Goal: Complete application form: Complete application form

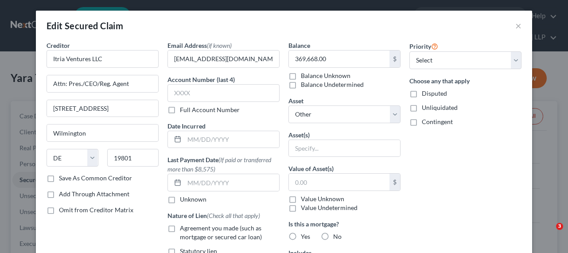
select select "7"
select select "0"
click at [195, 139] on input "text" at bounding box center [231, 139] width 95 height 17
click at [192, 178] on input "text" at bounding box center [231, 182] width 95 height 17
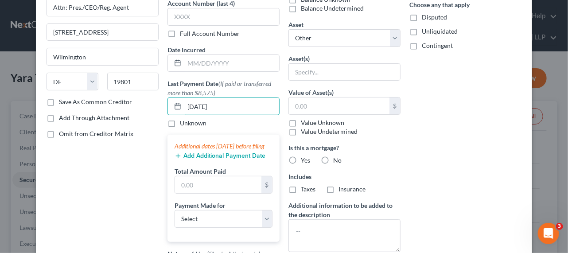
scroll to position [81, 0]
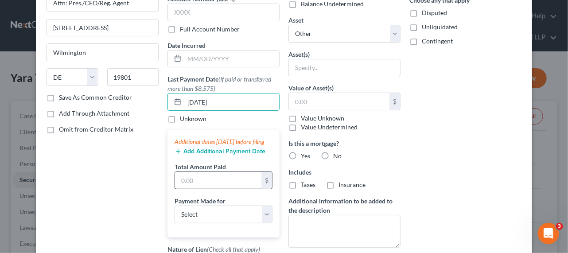
type input "[DATE]"
click at [212, 189] on input "text" at bounding box center [218, 180] width 86 height 17
click at [207, 188] on input "text" at bounding box center [218, 180] width 86 height 17
type input "164,299.98"
click at [248, 208] on div "Payment Made for Select Car Credit Card Loan Repayment Mortgage Other Suppliers…" at bounding box center [223, 209] width 98 height 27
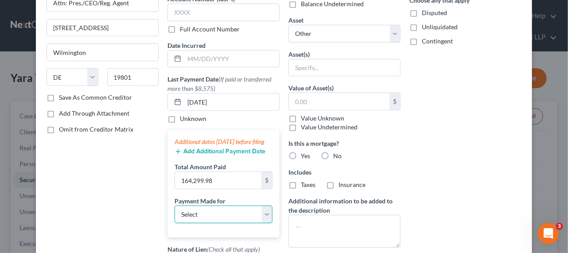
click at [245, 220] on select "Select Car Credit Card Loan Repayment Mortgage Other Suppliers Or Vendors" at bounding box center [223, 214] width 98 height 18
select select "2"
click at [174, 213] on select "Select Car Credit Card Loan Repayment Mortgage Other Suppliers Or Vendors" at bounding box center [223, 214] width 98 height 18
click at [439, 186] on div "Priority Select 1st 2nd 3rd 4th 5th 6th 7th 8th 9th 10th 11th 12th 13th 14th 15…" at bounding box center [465, 142] width 121 height 364
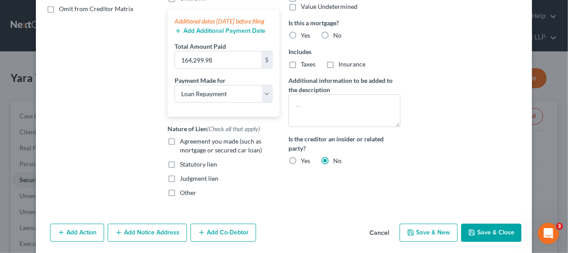
scroll to position [161, 0]
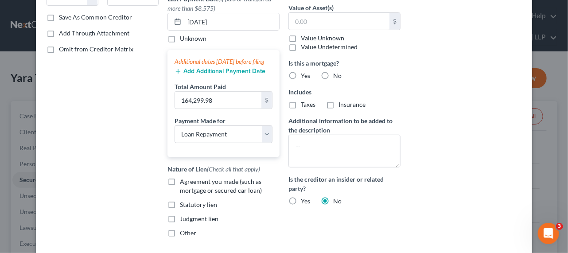
click at [184, 191] on span "Agreement you made (such as mortgage or secured car loan)" at bounding box center [221, 186] width 82 height 16
click at [184, 183] on input "Agreement you made (such as mortgage or secured car loan)" at bounding box center [186, 180] width 6 height 6
checkbox input "true"
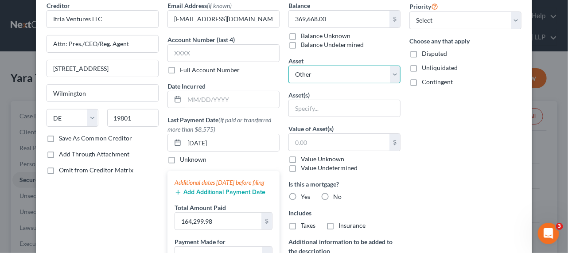
click at [358, 78] on select "Select Other Multiple Assets JPMorgan Chase Bank Business Complete Checking -62…" at bounding box center [344, 75] width 112 height 18
click at [462, 220] on div "Priority Select 1st 2nd 3rd 4th 5th 6th 7th 8th 9th 10th 11th 12th 13th 14th 15…" at bounding box center [465, 183] width 121 height 364
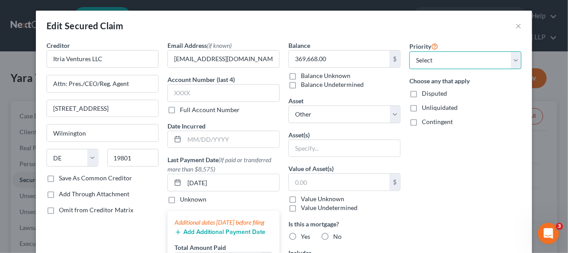
click at [468, 61] on select "Select 1st 2nd 3rd 4th 5th 6th 7th 8th 9th 10th 11th 12th 13th 14th 15th 16th 1…" at bounding box center [465, 60] width 112 height 18
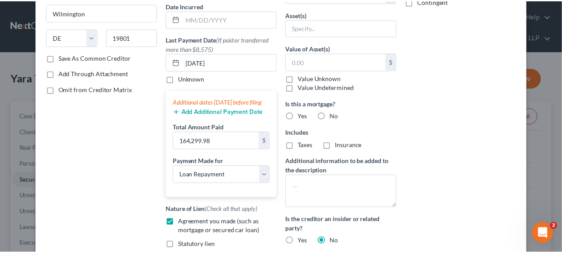
scroll to position [240, 0]
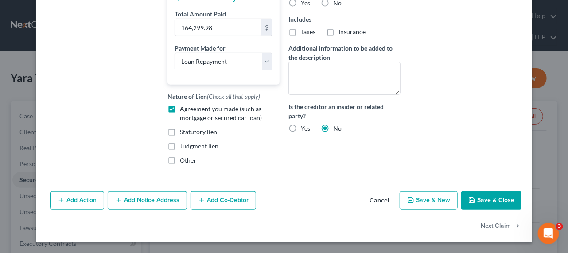
click at [475, 197] on button "Save & Close" at bounding box center [491, 200] width 60 height 19
select select
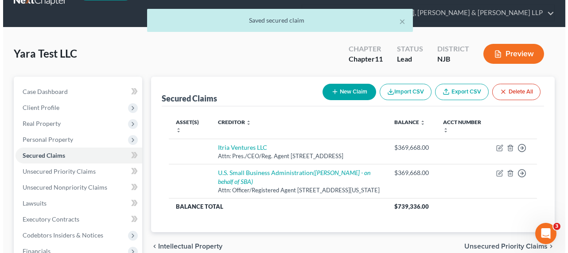
scroll to position [81, 0]
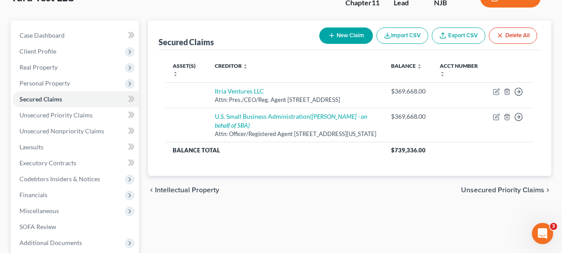
click at [336, 34] on button "New Claim" at bounding box center [346, 35] width 54 height 16
select select "0"
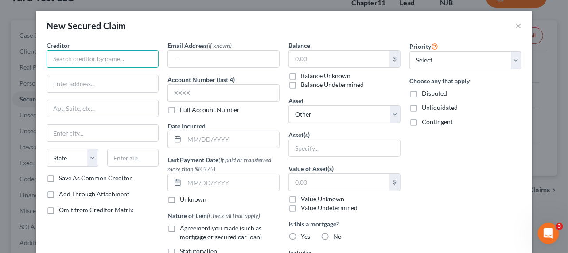
click at [119, 66] on input "text" at bounding box center [102, 59] width 112 height 18
type input "Ford Motor"
click at [119, 69] on div "Creditor * Ford Motor State [US_STATE] AK AR AZ CA CO [GEOGRAPHIC_DATA] DE DC […" at bounding box center [102, 107] width 112 height 133
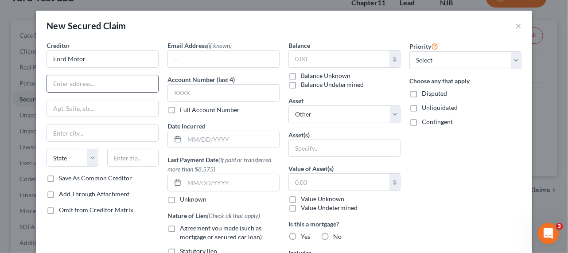
click at [116, 85] on input "text" at bounding box center [102, 83] width 111 height 17
type input "[[]]"
click at [316, 60] on input "text" at bounding box center [339, 58] width 101 height 17
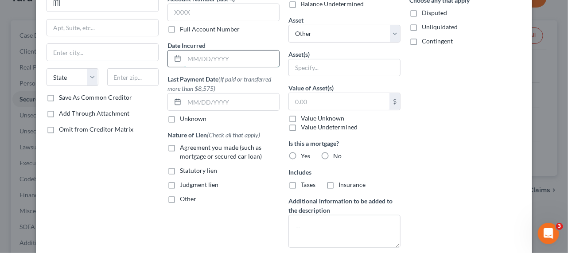
click at [231, 59] on input "text" at bounding box center [231, 58] width 95 height 17
click at [204, 93] on input "text" at bounding box center [231, 101] width 95 height 17
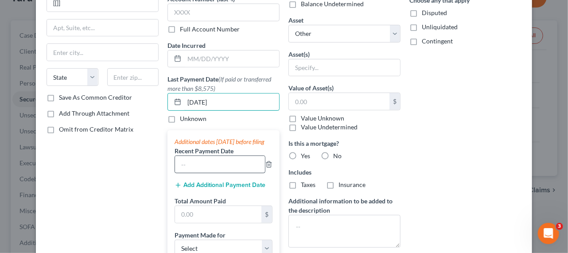
scroll to position [161, 0]
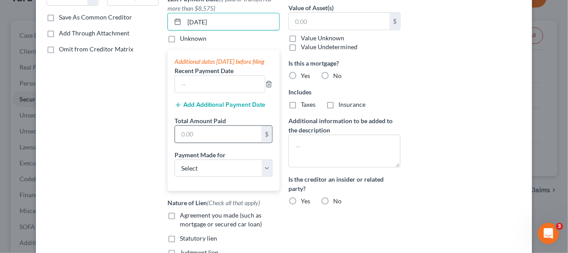
type input "[DATE]"
click at [200, 143] on input "text" at bounding box center [218, 134] width 86 height 17
type input "1,809.08"
click at [333, 200] on label "No" at bounding box center [337, 201] width 8 height 9
click at [337, 200] on input "No" at bounding box center [340, 200] width 6 height 6
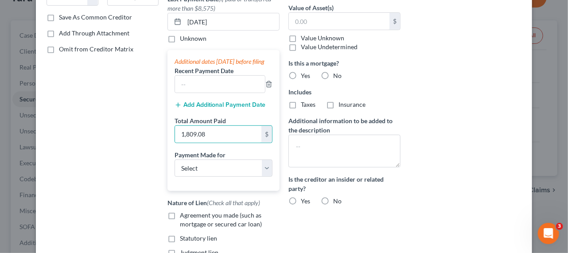
radio input "true"
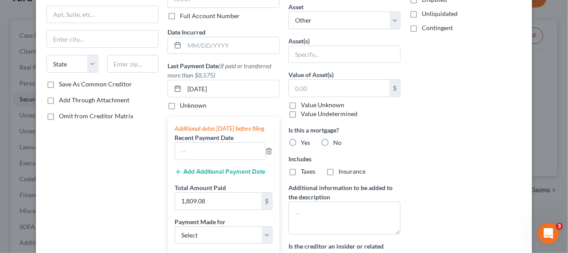
scroll to position [81, 0]
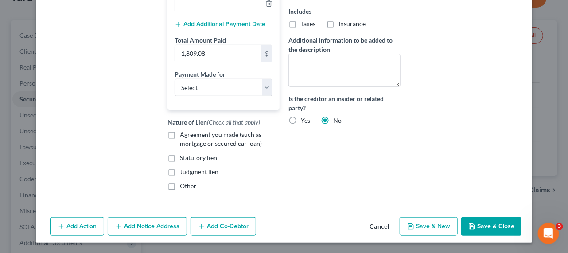
click at [481, 236] on button "Save & Close" at bounding box center [491, 226] width 60 height 19
select select
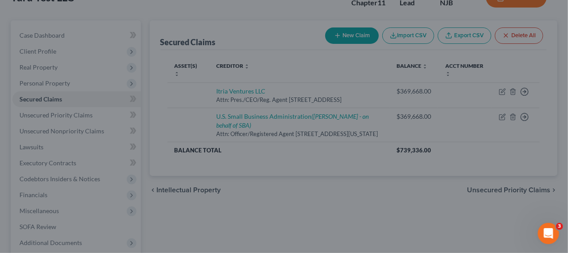
type input "0.00"
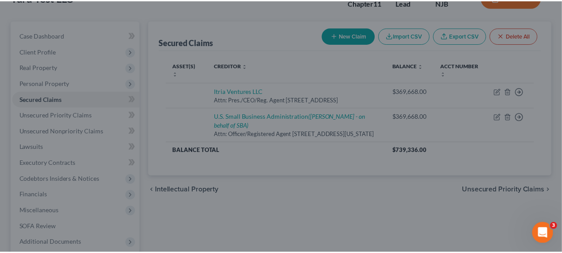
scroll to position [240, 0]
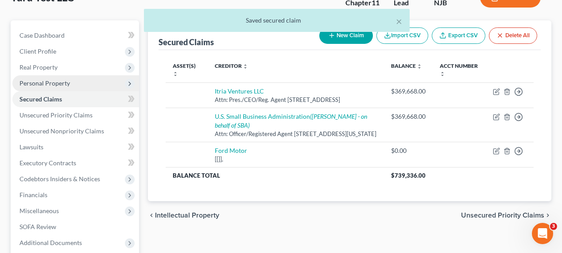
click at [56, 83] on span "Personal Property" at bounding box center [44, 83] width 50 height 8
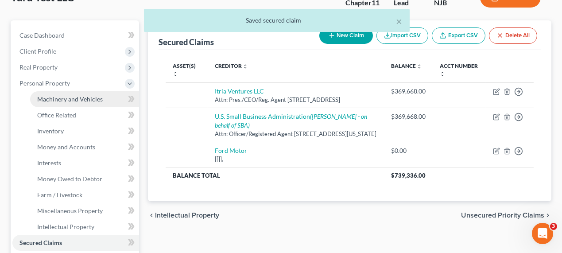
click at [62, 102] on link "Machinery and Vehicles" at bounding box center [84, 99] width 109 height 16
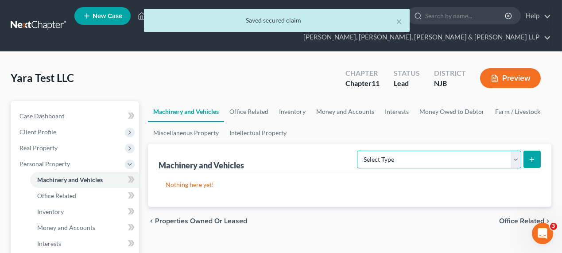
click at [504, 160] on select "Select Type Aircraft (A/B: 49) Other Machinery, Fixtures and Equipment (A/B: 50…" at bounding box center [439, 160] width 164 height 18
select select "vehicle"
click at [359, 151] on select "Select Type Aircraft (A/B: 49) Other Machinery, Fixtures and Equipment (A/B: 50…" at bounding box center [439, 160] width 164 height 18
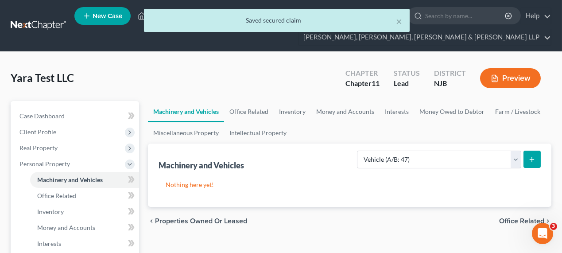
click at [534, 161] on icon "submit" at bounding box center [531, 159] width 7 height 7
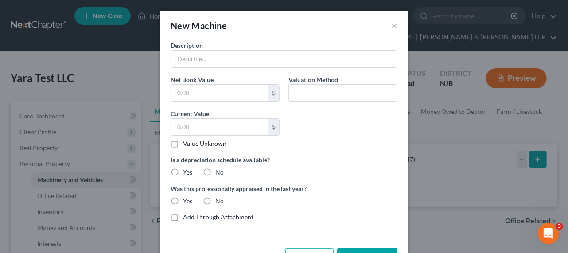
click at [231, 50] on div "Description" at bounding box center [284, 54] width 236 height 27
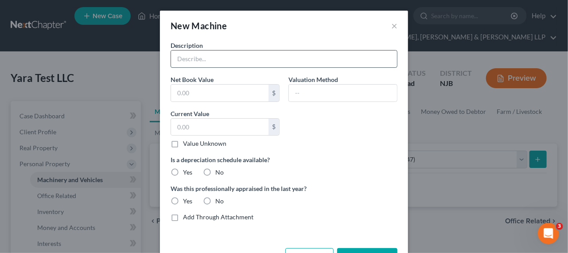
click at [230, 54] on input "text" at bounding box center [284, 58] width 226 height 17
type input "["
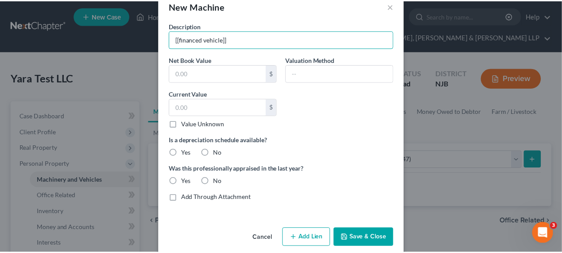
scroll to position [30, 0]
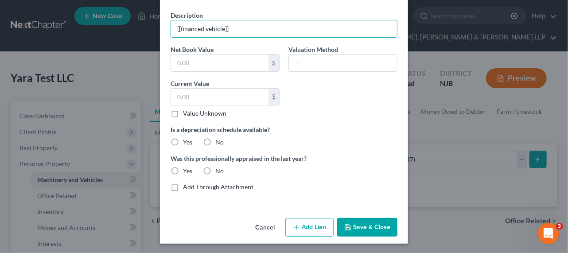
type input "[[financed vehicle]]"
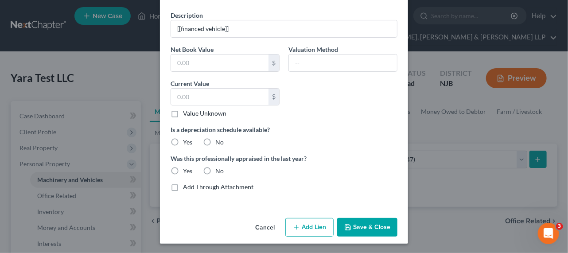
click at [350, 224] on button "Save & Close" at bounding box center [367, 227] width 60 height 19
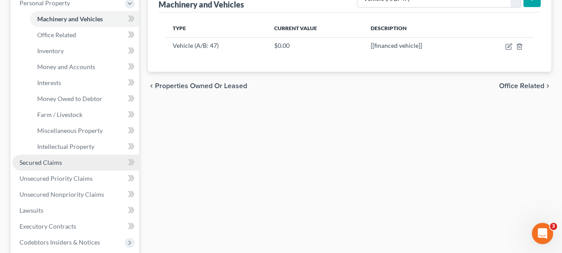
click at [68, 155] on link "Secured Claims" at bounding box center [75, 163] width 127 height 16
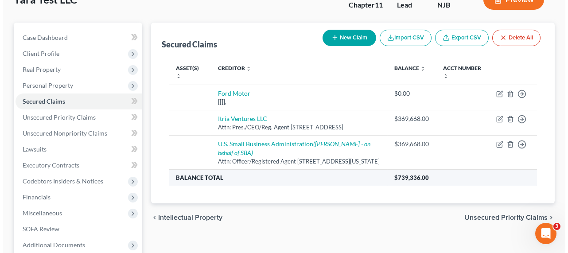
scroll to position [161, 0]
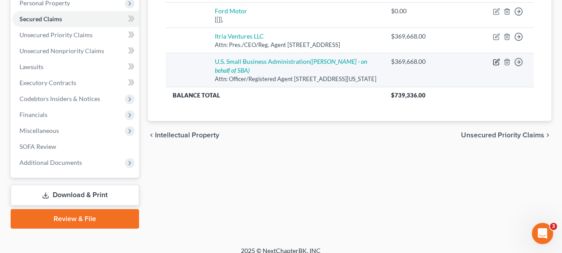
click at [497, 66] on icon "button" at bounding box center [496, 61] width 7 height 7
select select "8"
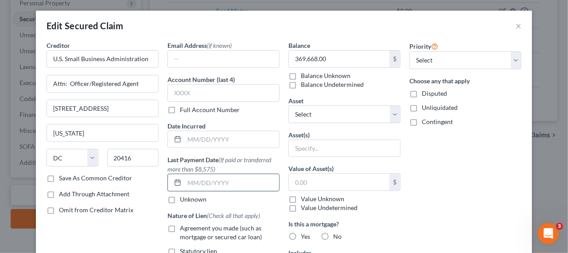
click at [193, 179] on input "text" at bounding box center [231, 182] width 95 height 17
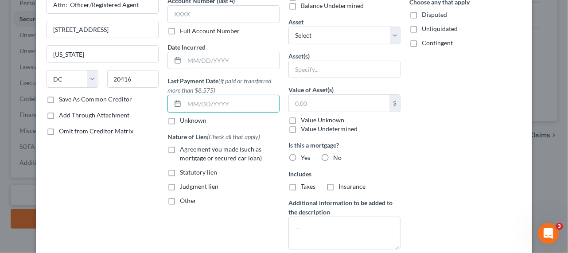
scroll to position [81, 0]
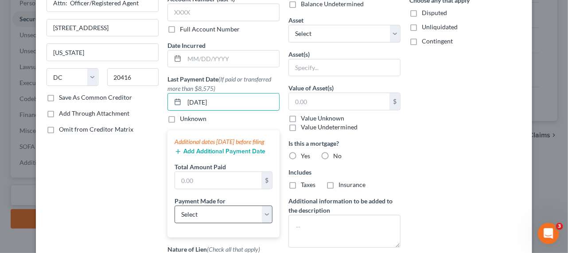
type input "[DATE]"
click at [186, 222] on select "Select Car Credit Card Loan Repayment Mortgage Other Suppliers Or Vendors" at bounding box center [223, 214] width 98 height 18
select select "2"
click at [174, 213] on select "Select Car Credit Card Loan Repayment Mortgage Other Suppliers Or Vendors" at bounding box center [223, 214] width 98 height 18
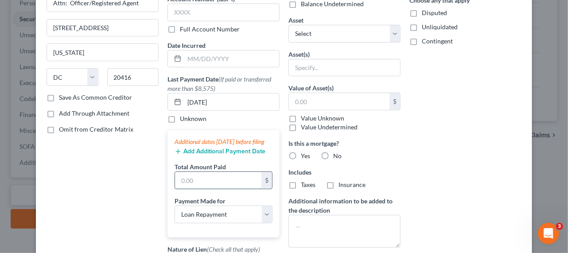
click at [196, 186] on input "text" at bounding box center [218, 180] width 86 height 17
type input "5,150.00"
click at [333, 154] on label "No" at bounding box center [337, 155] width 8 height 9
click at [337, 154] on input "No" at bounding box center [340, 154] width 6 height 6
radio input "true"
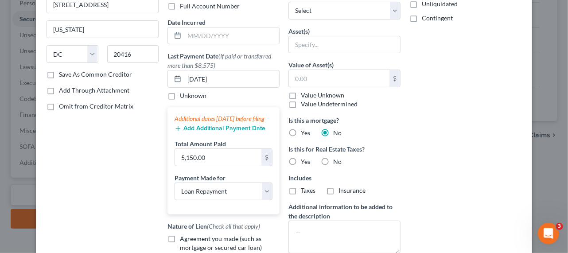
scroll to position [120, 0]
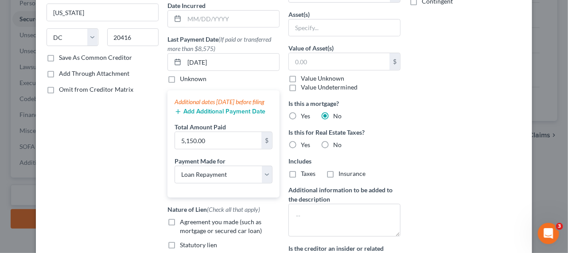
click at [333, 144] on label "No" at bounding box center [337, 144] width 8 height 9
click at [337, 144] on input "No" at bounding box center [340, 143] width 6 height 6
radio input "true"
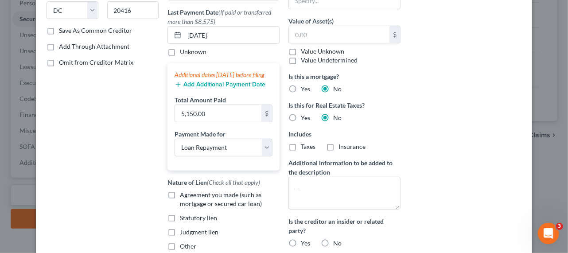
scroll to position [161, 0]
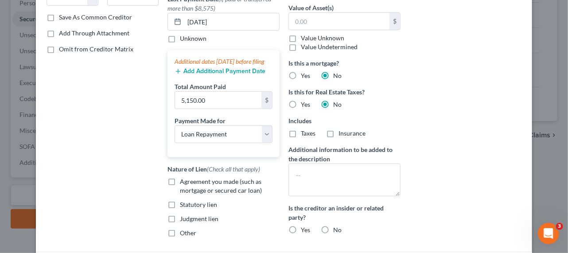
click at [329, 227] on div "No" at bounding box center [331, 229] width 21 height 9
click at [333, 226] on label "No" at bounding box center [337, 229] width 8 height 9
click at [337, 226] on input "No" at bounding box center [340, 228] width 6 height 6
radio input "true"
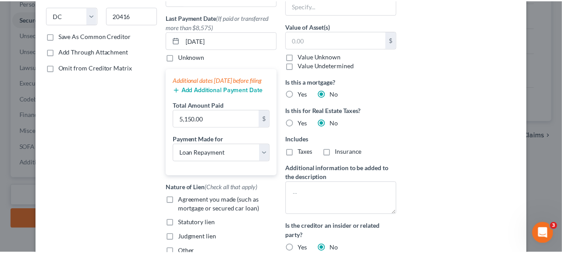
scroll to position [264, 0]
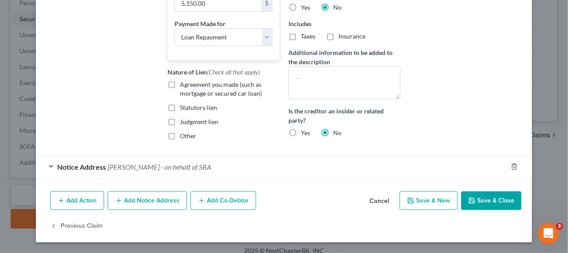
click at [180, 87] on label "Agreement you made (such as mortgage or secured car loan)" at bounding box center [230, 89] width 100 height 18
click at [183, 86] on input "Agreement you made (such as mortgage or secured car loan)" at bounding box center [186, 83] width 6 height 6
checkbox input "true"
click at [480, 200] on button "Save & Close" at bounding box center [491, 200] width 60 height 19
select select
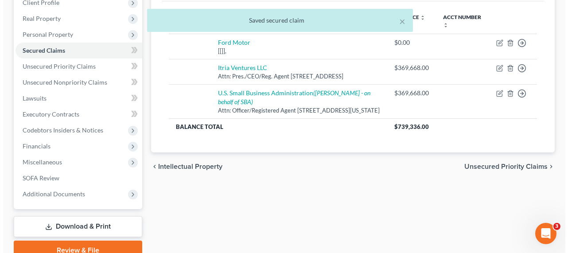
scroll to position [81, 0]
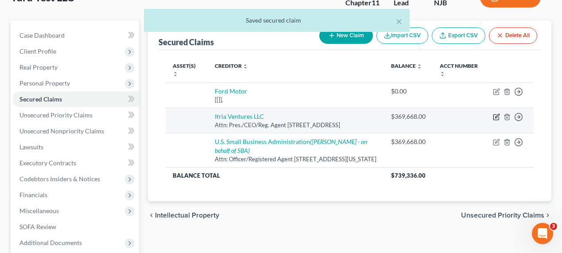
click at [495, 117] on icon "button" at bounding box center [497, 116] width 4 height 4
select select "7"
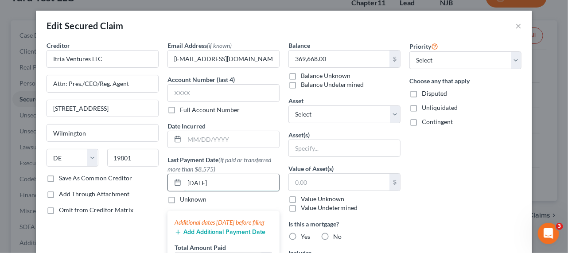
drag, startPoint x: 224, startPoint y: 181, endPoint x: 177, endPoint y: 182, distance: 47.8
click at [177, 182] on div "[DATE]" at bounding box center [223, 183] width 112 height 18
type input "8"
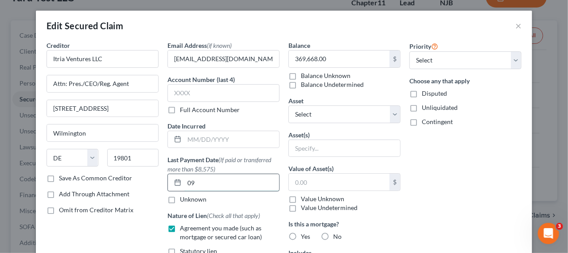
click at [211, 181] on input "09" at bounding box center [231, 182] width 95 height 17
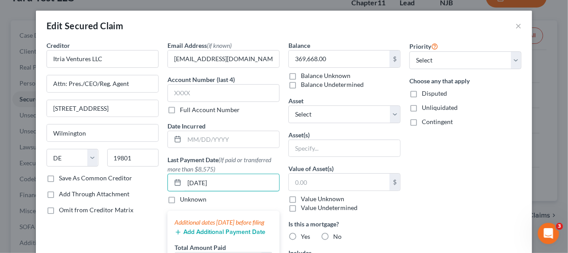
type input "[DATE]"
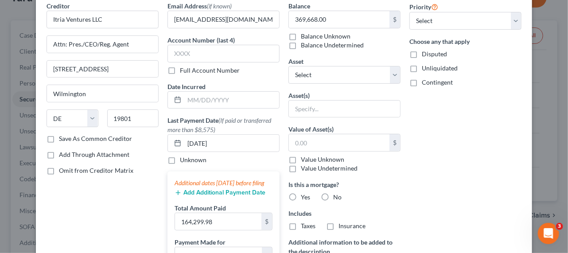
scroll to position [120, 0]
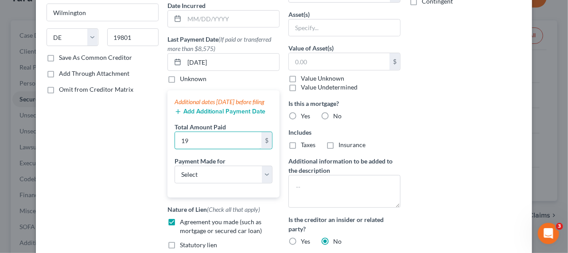
type input "1"
type input "164,299.98"
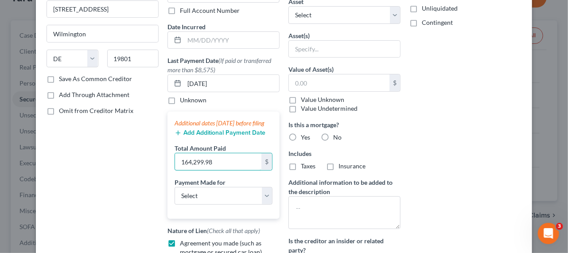
scroll to position [81, 0]
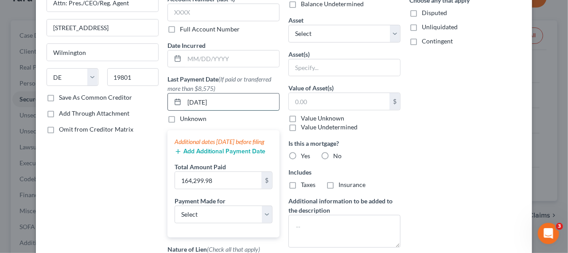
drag, startPoint x: 226, startPoint y: 98, endPoint x: 175, endPoint y: 96, distance: 50.5
click at [175, 96] on div "[DATE]" at bounding box center [223, 102] width 112 height 18
click at [185, 100] on input "[DATE]" at bounding box center [231, 101] width 95 height 17
click at [189, 100] on input "[DATE]" at bounding box center [231, 101] width 95 height 17
type input "[DATE]"
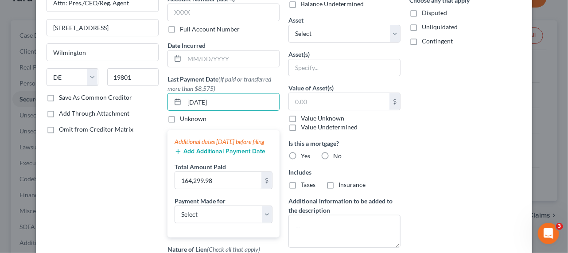
click at [456, 110] on div "Priority Select 1st 2nd 3rd 4th 5th 6th 7th 8th 9th 10th 11th 12th 13th 14th 15…" at bounding box center [465, 142] width 121 height 364
click at [333, 156] on label "No" at bounding box center [337, 155] width 8 height 9
click at [337, 156] on input "No" at bounding box center [340, 154] width 6 height 6
radio input "true"
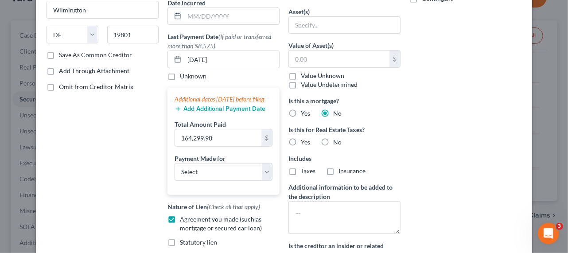
scroll to position [161, 0]
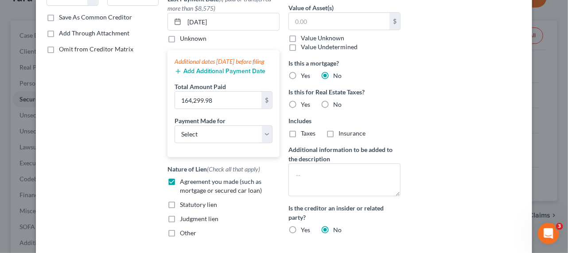
click at [333, 109] on label "No" at bounding box center [337, 104] width 8 height 9
click at [337, 106] on input "No" at bounding box center [340, 103] width 6 height 6
radio input "true"
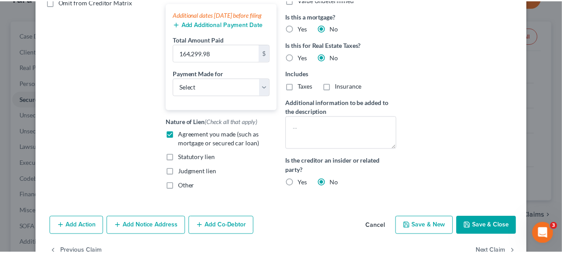
scroll to position [240, 0]
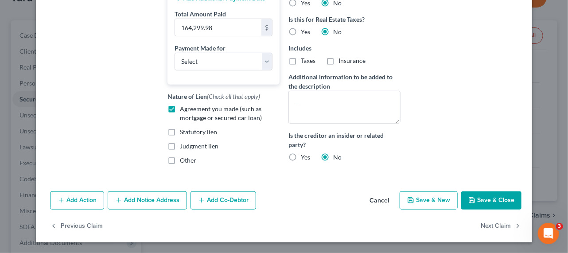
click at [470, 197] on icon "button" at bounding box center [471, 200] width 7 height 7
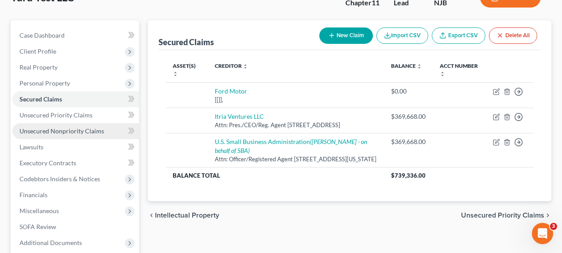
click at [86, 128] on span "Unsecured Nonpriority Claims" at bounding box center [61, 131] width 85 height 8
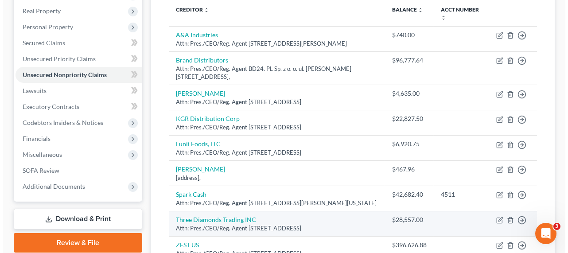
scroll to position [81, 0]
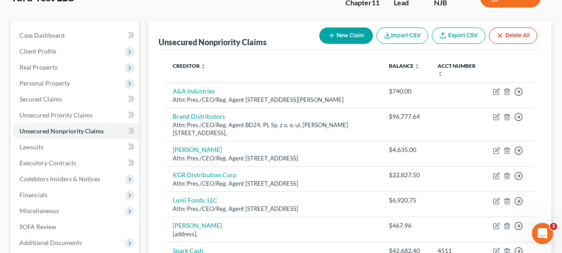
click at [357, 36] on button "New Claim" at bounding box center [346, 35] width 54 height 16
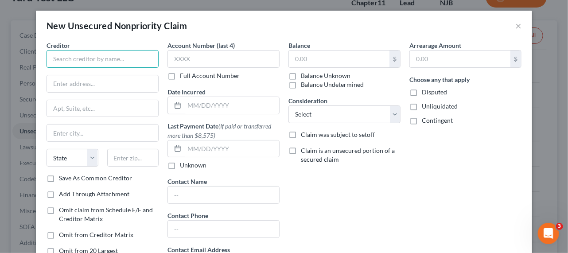
click at [121, 53] on input "text" at bounding box center [102, 59] width 112 height 18
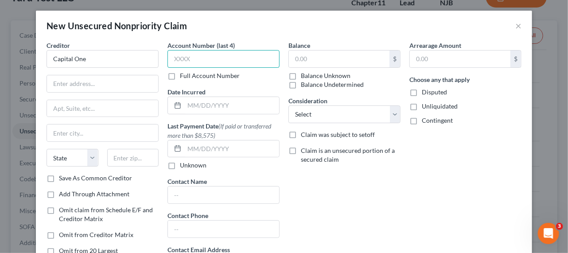
click at [186, 63] on input "text" at bounding box center [223, 59] width 112 height 18
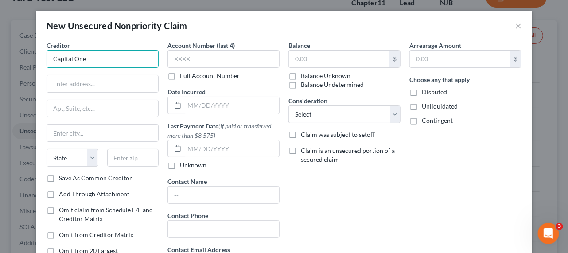
click at [106, 54] on input "Capital One" at bounding box center [102, 59] width 112 height 18
type input "Capital One"
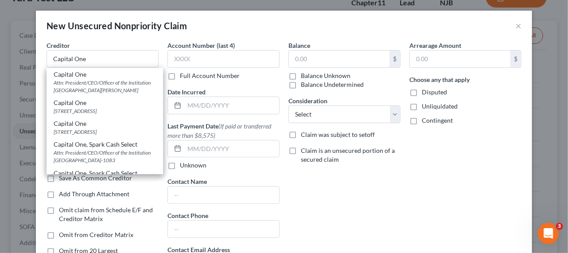
click at [82, 77] on div "Capital One" at bounding box center [105, 74] width 102 height 9
type input "Attn: President/CEO/Officer of the Institution"
type input "Po Box 85064"
type input "[PERSON_NAME] [PERSON_NAME]"
select select "48"
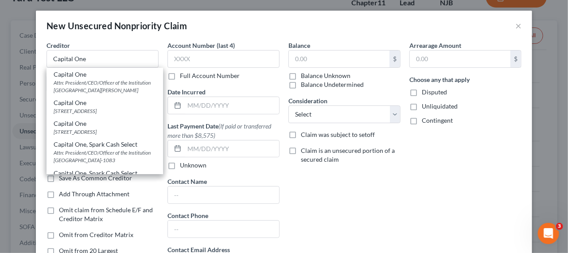
type input "23058"
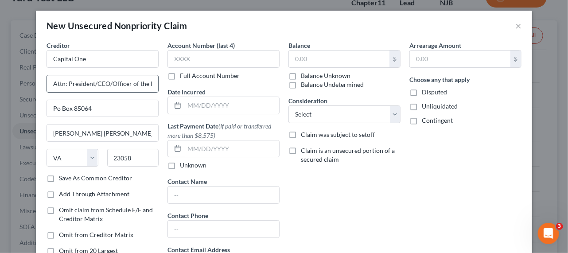
click at [138, 83] on input "Attn: President/CEO/Officer of the Institution" at bounding box center [102, 83] width 111 height 17
drag, startPoint x: 89, startPoint y: 83, endPoint x: 74, endPoint y: 84, distance: 15.5
click at [74, 84] on input "Attn: President/CEO/Officer of Institution" at bounding box center [102, 83] width 111 height 17
type input "Attn: Pres./CEO/Officer of Institution"
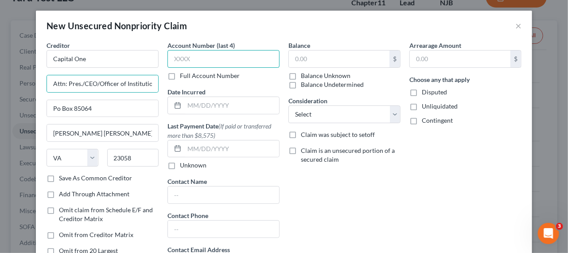
click at [198, 58] on input "text" at bounding box center [223, 59] width 112 height 18
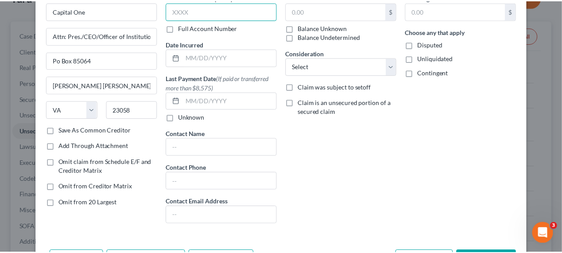
scroll to position [80, 0]
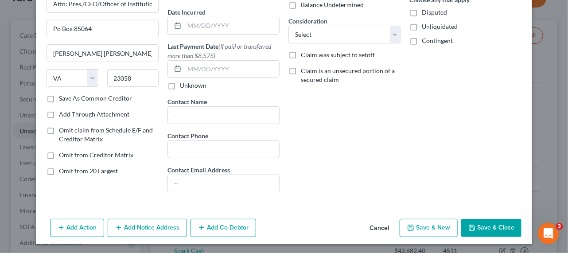
click at [379, 227] on button "Cancel" at bounding box center [379, 229] width 34 height 18
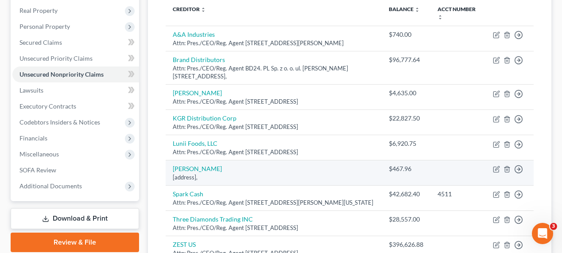
scroll to position [120, 0]
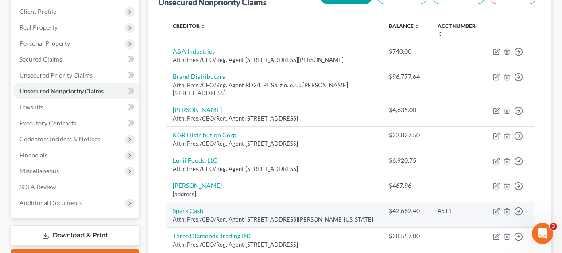
click at [193, 214] on link "Spark Cash" at bounding box center [188, 211] width 31 height 8
select select "35"
select select "2"
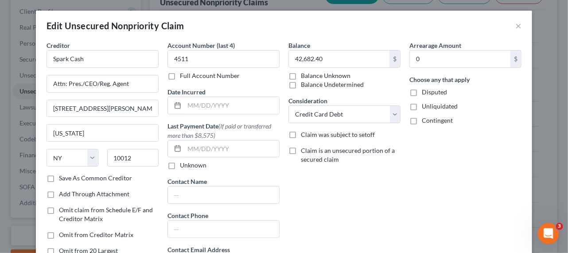
click at [518, 27] on div "Edit Unsecured Nonpriority Claim ×" at bounding box center [284, 26] width 496 height 30
click at [517, 27] on button "×" at bounding box center [518, 25] width 6 height 11
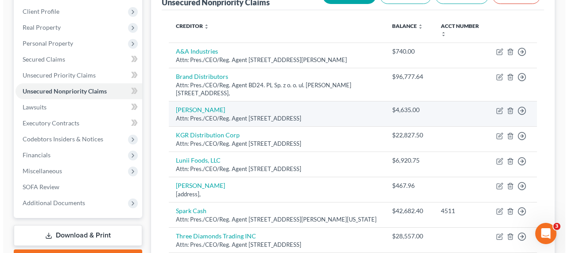
scroll to position [161, 0]
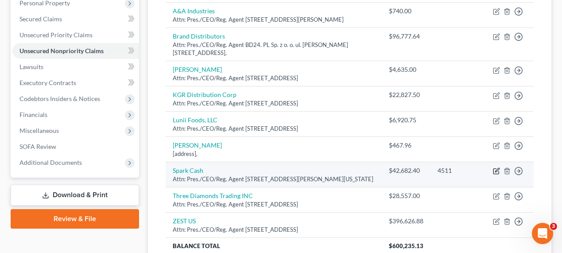
click at [494, 174] on icon "button" at bounding box center [496, 170] width 7 height 7
select select "35"
select select "2"
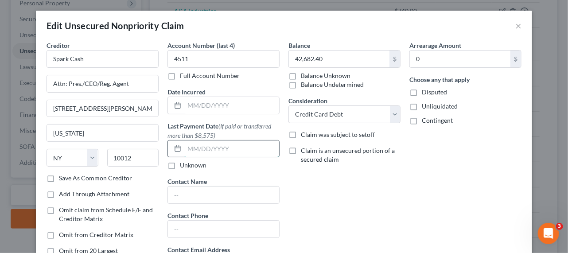
click at [201, 149] on input "text" at bounding box center [231, 148] width 95 height 17
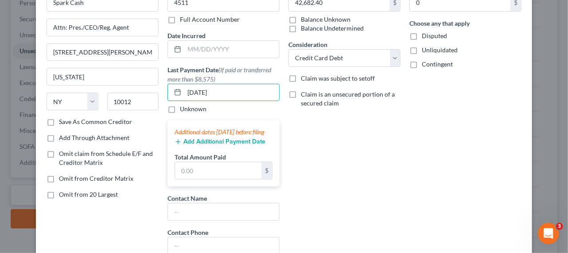
scroll to position [81, 0]
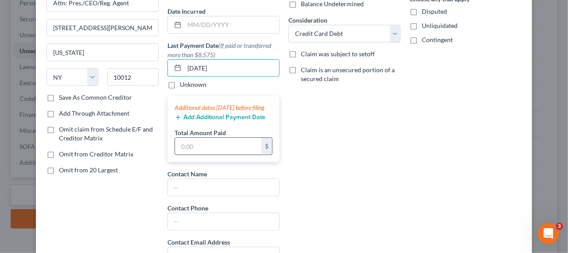
type input "[DATE]"
click at [216, 151] on input "text" at bounding box center [218, 146] width 86 height 17
click at [192, 146] on input "text" at bounding box center [218, 146] width 86 height 17
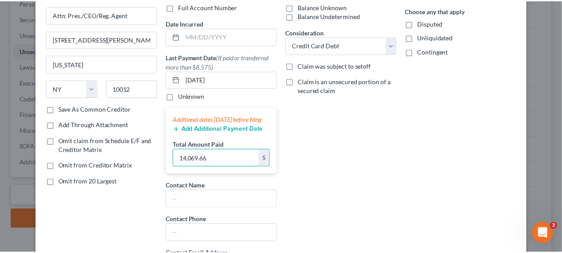
scroll to position [161, 0]
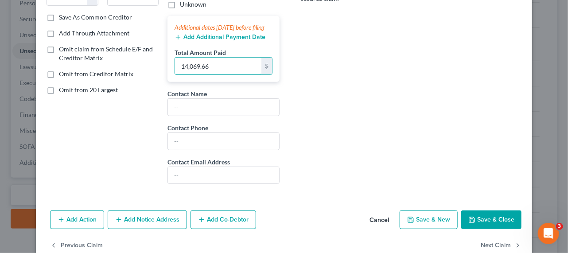
type input "14,069.66"
click at [486, 220] on button "Save & Close" at bounding box center [491, 219] width 60 height 19
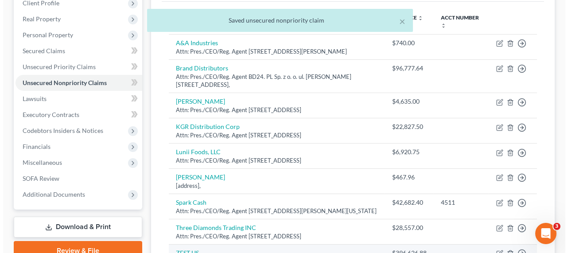
scroll to position [6, 0]
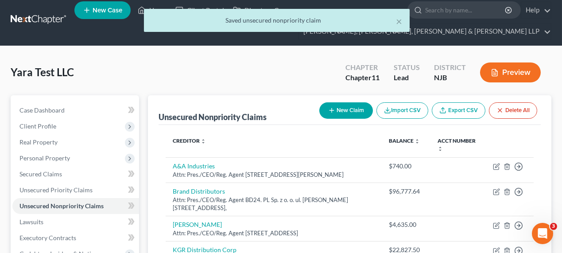
click at [346, 118] on div "New Claim Import CSV Export CSV Delete All" at bounding box center [428, 110] width 225 height 23
click at [345, 114] on button "New Claim" at bounding box center [346, 110] width 54 height 16
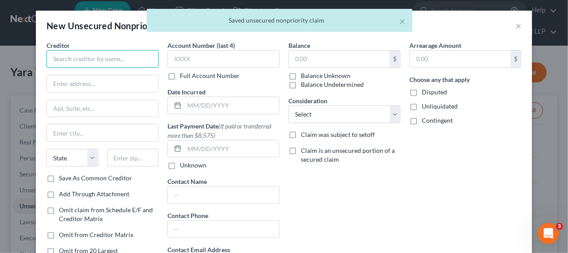
click at [123, 65] on input "text" at bounding box center [102, 59] width 112 height 18
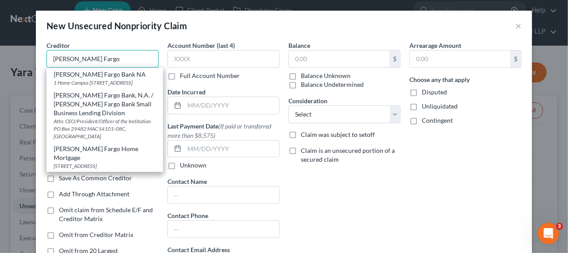
type input "[PERSON_NAME] Fargo"
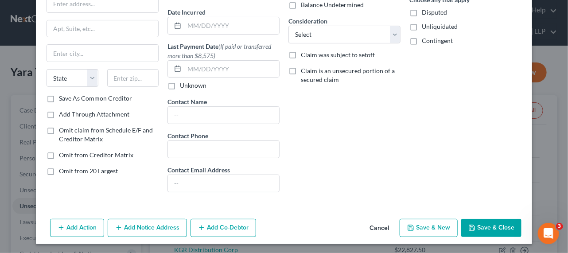
scroll to position [0, 0]
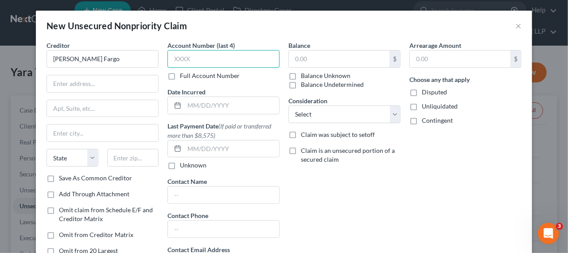
click at [192, 54] on input "text" at bounding box center [223, 59] width 112 height 18
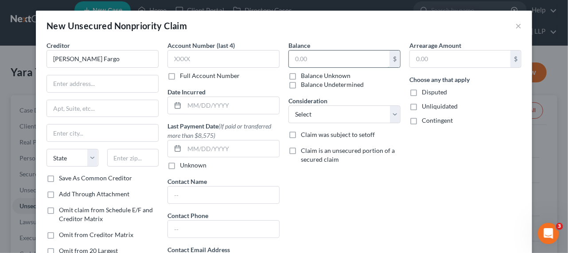
click at [337, 63] on input "text" at bounding box center [339, 58] width 101 height 17
click at [316, 109] on select "Select Cable / Satellite Services Collection Agency Credit Card Debt Debt Couns…" at bounding box center [344, 114] width 112 height 18
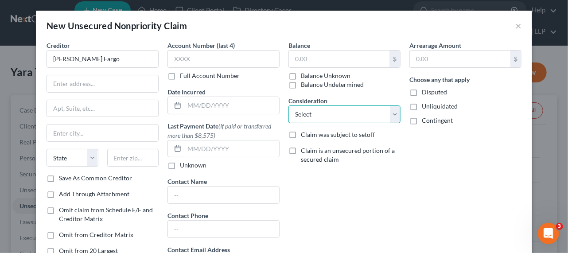
select select "2"
click at [288, 105] on select "Select Cable / Satellite Services Collection Agency Credit Card Debt Debt Couns…" at bounding box center [344, 114] width 112 height 18
click at [313, 79] on label "Balance Unknown" at bounding box center [326, 75] width 50 height 9
click at [310, 77] on input "Balance Unknown" at bounding box center [307, 74] width 6 height 6
checkbox input "true"
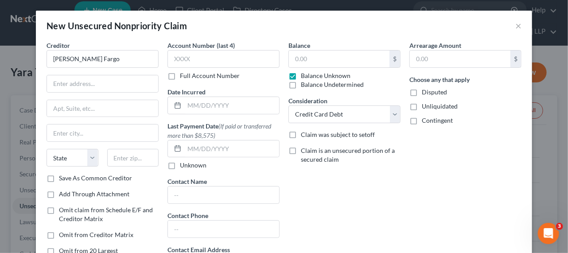
type input "0.00"
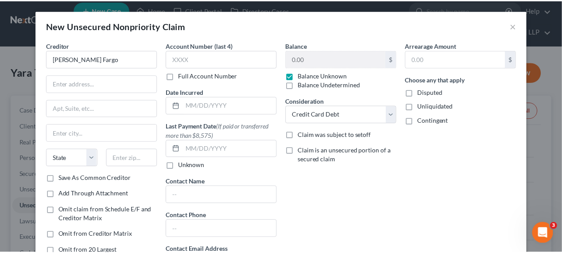
scroll to position [80, 0]
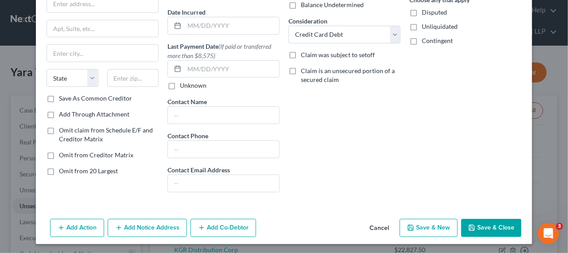
click at [472, 228] on icon "button" at bounding box center [471, 227] width 5 height 5
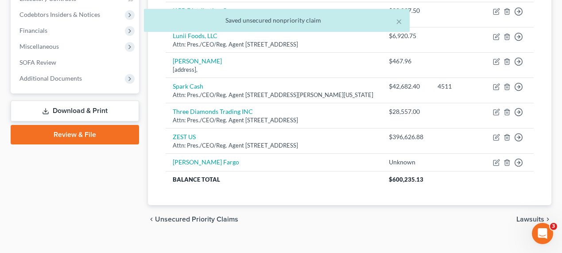
scroll to position [247, 0]
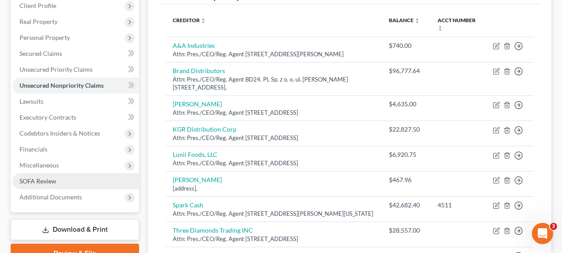
click at [38, 178] on span "SOFA Review" at bounding box center [37, 181] width 37 height 8
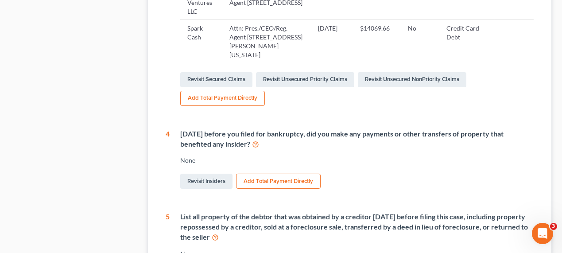
scroll to position [523, 0]
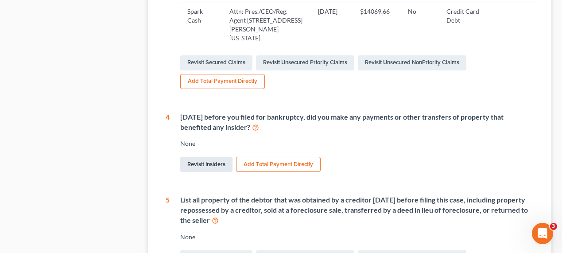
click at [223, 165] on link "Revisit Insiders" at bounding box center [206, 164] width 52 height 15
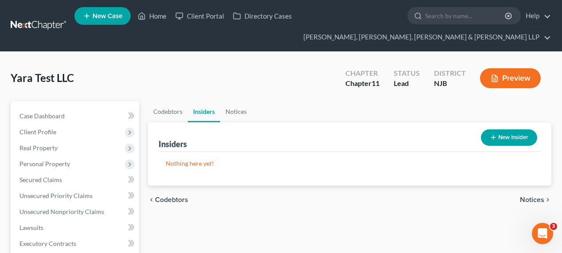
click at [504, 133] on button "New Insider" at bounding box center [509, 137] width 56 height 16
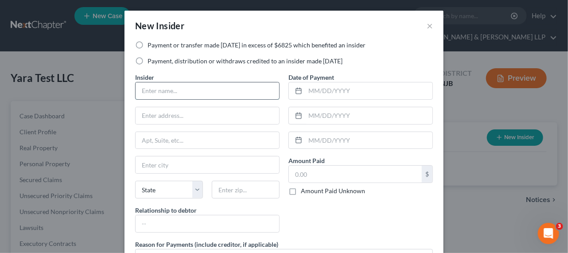
click at [174, 89] on input "text" at bounding box center [206, 90] width 143 height 17
click at [174, 46] on label "Payment or transfer made [DATE] in excess of $6825 which benefited an insider" at bounding box center [256, 45] width 218 height 9
click at [157, 46] on input "Payment or transfer made [DATE] in excess of $6825 which benefited an insider" at bounding box center [154, 44] width 6 height 6
radio input "true"
click at [171, 90] on input "text" at bounding box center [206, 90] width 143 height 17
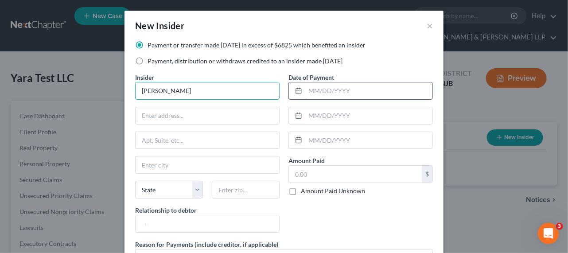
type input "[PERSON_NAME]"
click at [305, 90] on input "text" at bounding box center [368, 90] width 127 height 17
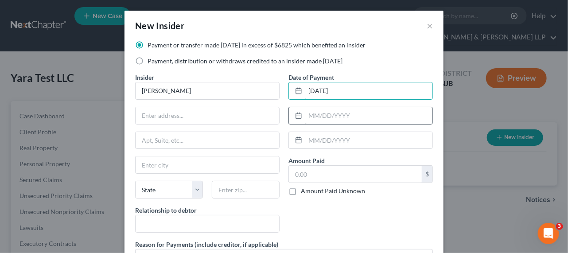
type input "[DATE]"
click at [325, 116] on input "text" at bounding box center [368, 115] width 127 height 17
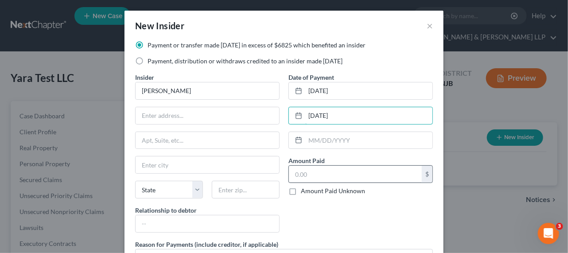
type input "[DATE]"
click at [309, 174] on input "text" at bounding box center [355, 174] width 133 height 17
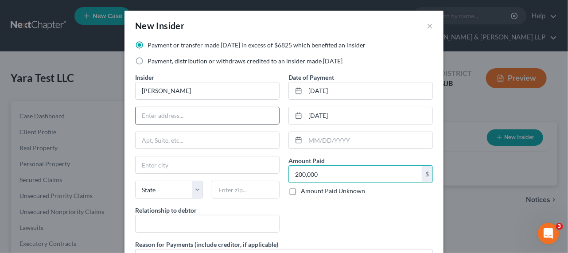
type input "200,000"
click at [208, 120] on input "text" at bounding box center [206, 115] width 143 height 17
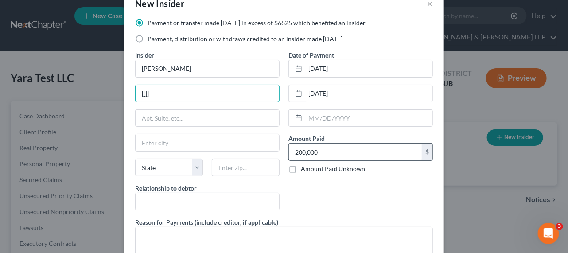
scroll to position [40, 0]
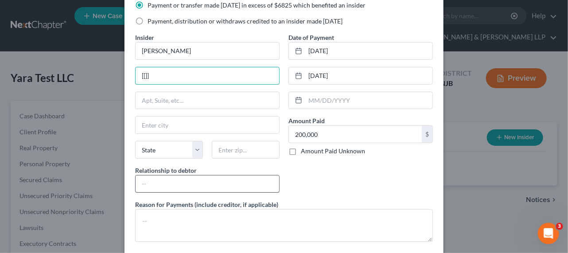
type input "[[]]"
click at [222, 183] on input "text" at bounding box center [206, 183] width 143 height 17
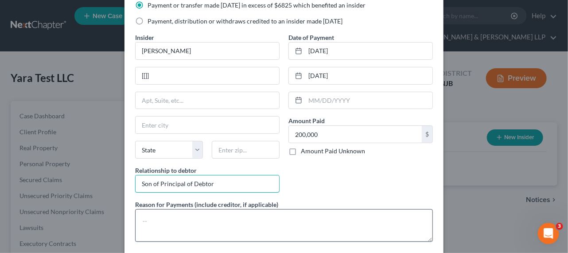
type input "Son of Principal of Debtor"
click at [216, 216] on textarea at bounding box center [284, 225] width 298 height 33
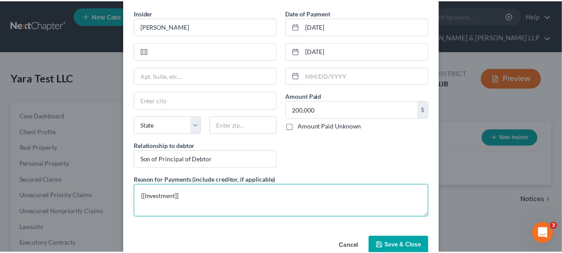
scroll to position [82, 0]
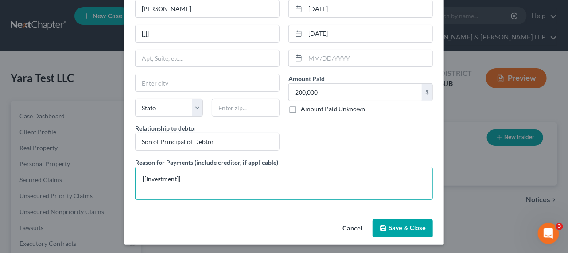
type textarea "[[Investment]]"
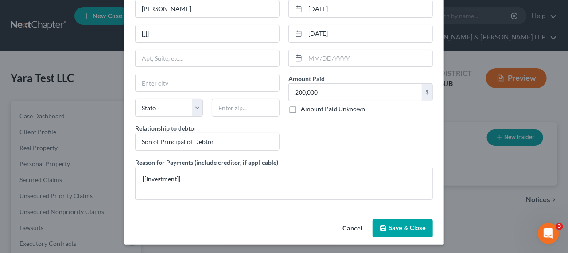
click at [405, 224] on span "Save & Close" at bounding box center [406, 228] width 37 height 8
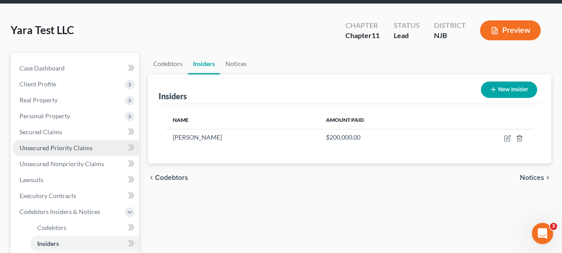
scroll to position [81, 0]
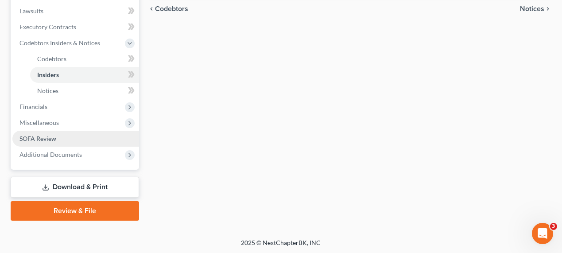
click at [56, 139] on span "SOFA Review" at bounding box center [37, 139] width 37 height 8
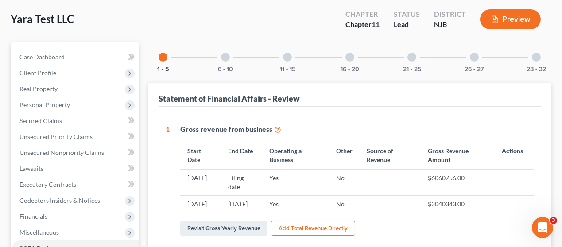
scroll to position [161, 0]
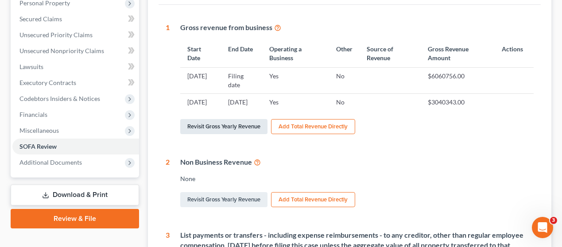
click at [231, 119] on link "Revisit Gross Yearly Revenue" at bounding box center [223, 126] width 87 height 15
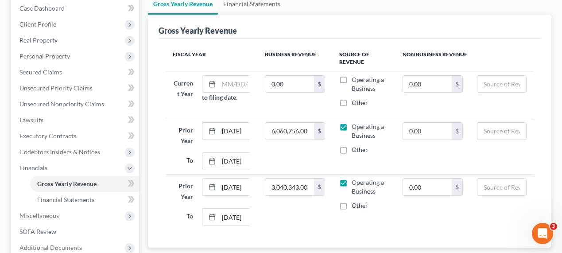
scroll to position [120, 0]
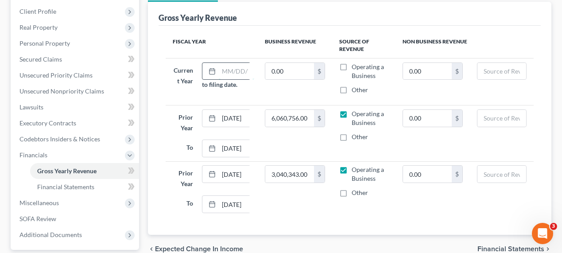
click at [233, 66] on input "text" at bounding box center [236, 71] width 35 height 17
type input "[DATE]"
click at [290, 73] on input "0.00" at bounding box center [289, 71] width 49 height 17
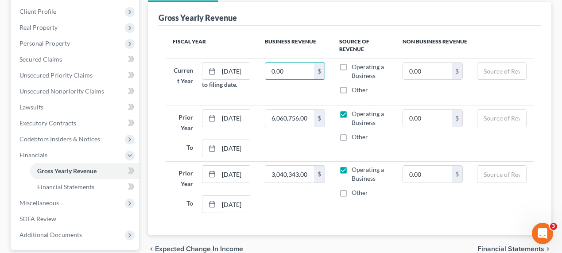
click at [352, 66] on label "Operating a Business" at bounding box center [370, 71] width 36 height 18
click at [355, 66] on input "Operating a Business" at bounding box center [358, 65] width 6 height 6
checkbox input "true"
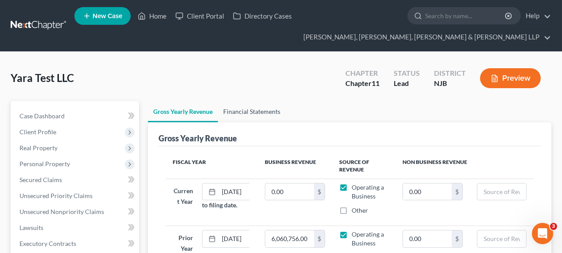
click at [236, 112] on link "Financial Statements" at bounding box center [252, 111] width 68 height 21
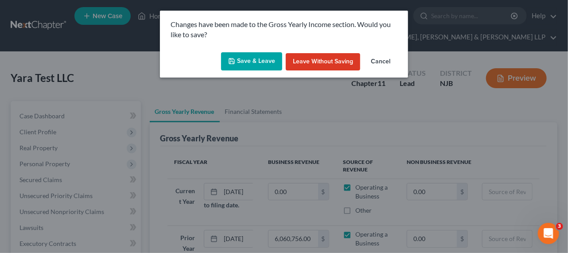
click at [254, 60] on button "Save & Leave" at bounding box center [251, 61] width 61 height 19
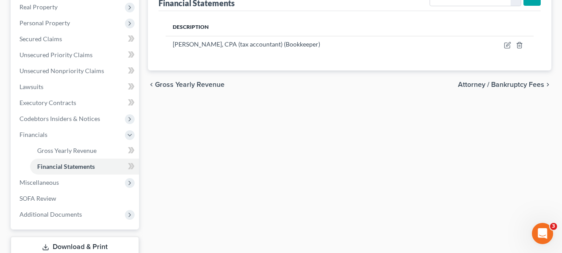
scroll to position [80, 0]
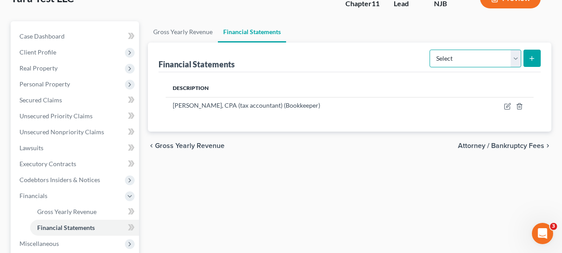
click at [507, 58] on select "Select Auditor Bookkeeper Creditor Pension Contribution Records Keeper Tax Cons…" at bounding box center [475, 59] width 92 height 18
select select "bookkeeper"
click at [429, 50] on select "Select Auditor Bookkeeper Creditor Pension Contribution Records Keeper Tax Cons…" at bounding box center [475, 59] width 92 height 18
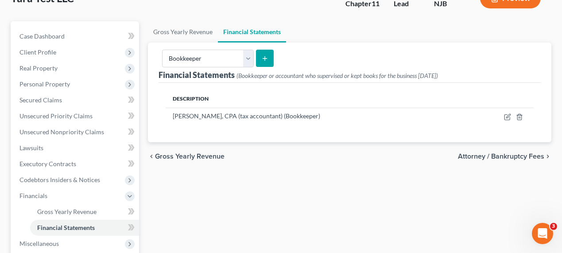
click at [261, 57] on icon "submit" at bounding box center [264, 58] width 7 height 7
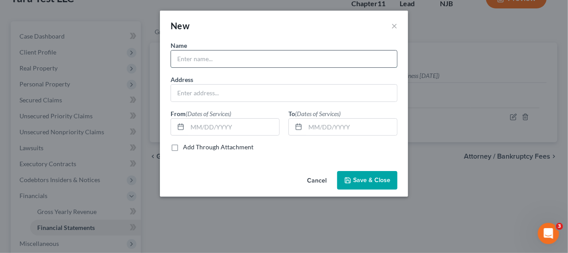
click at [214, 59] on input "text" at bounding box center [284, 58] width 226 height 17
type input "Accountantsworld"
click at [343, 171] on button "Save & Close" at bounding box center [367, 180] width 60 height 19
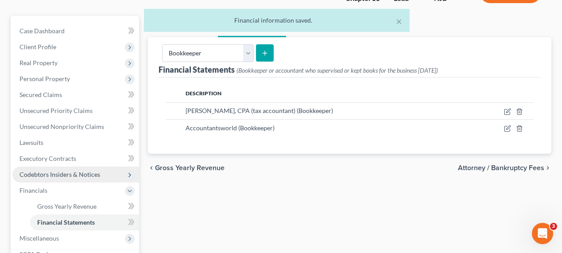
scroll to position [201, 0]
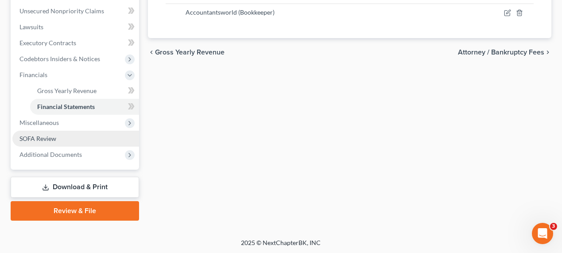
click at [66, 140] on link "SOFA Review" at bounding box center [75, 139] width 127 height 16
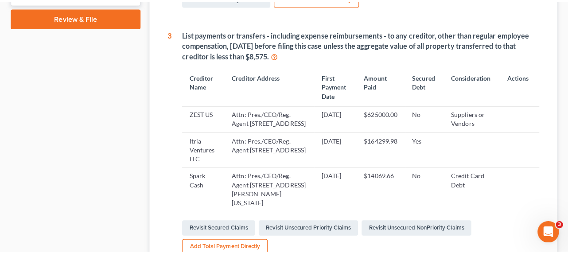
scroll to position [402, 0]
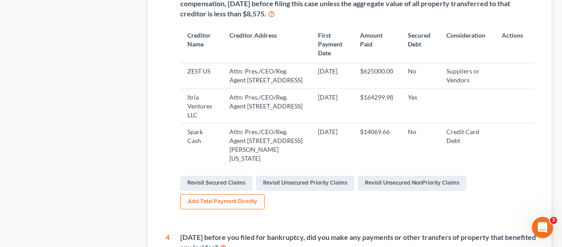
click at [246, 201] on button "Add Total Payment Directly" at bounding box center [222, 201] width 85 height 15
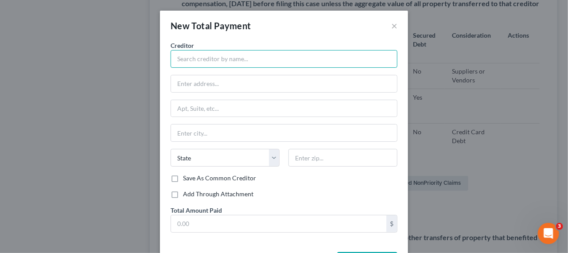
click at [218, 50] on input "text" at bounding box center [283, 59] width 227 height 18
type input "[owner of checking account ending in -5138]"
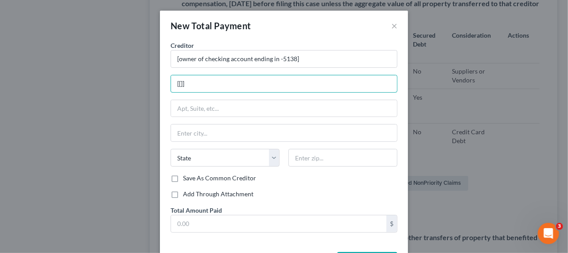
type input "[[]]"
click at [296, 196] on div "Add Through Attachment" at bounding box center [283, 194] width 227 height 9
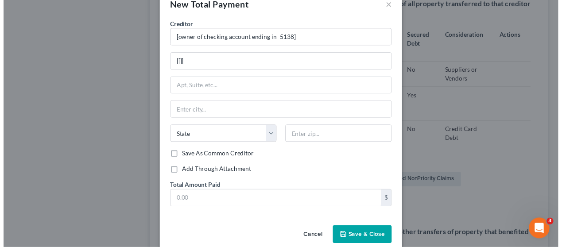
scroll to position [33, 0]
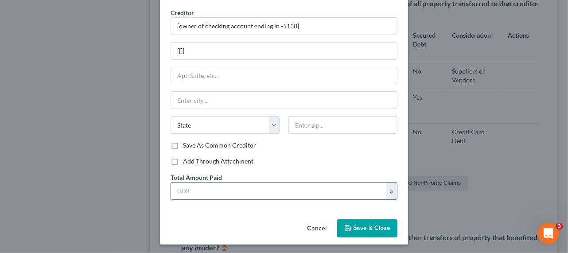
click at [275, 182] on input "text" at bounding box center [278, 190] width 215 height 17
type input "85,214.00"
click at [227, 48] on input "[[]]" at bounding box center [284, 51] width 226 height 17
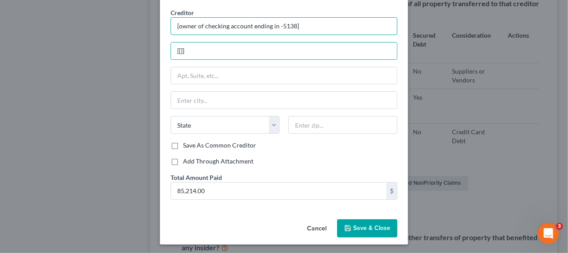
click at [322, 26] on input "[owner of checking account ending in -5138]" at bounding box center [283, 26] width 227 height 18
type input "[owner of checking account ending in -5138; transfer date [DATE]]"
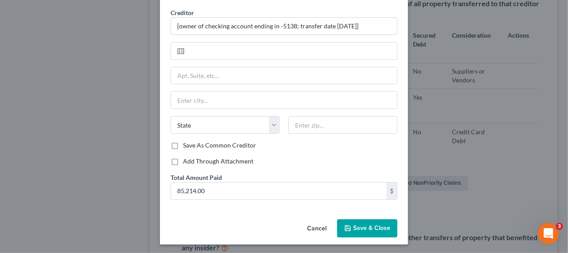
click at [379, 224] on span "Save & Close" at bounding box center [371, 228] width 37 height 8
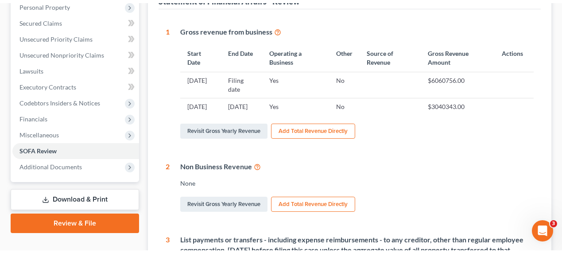
scroll to position [65, 0]
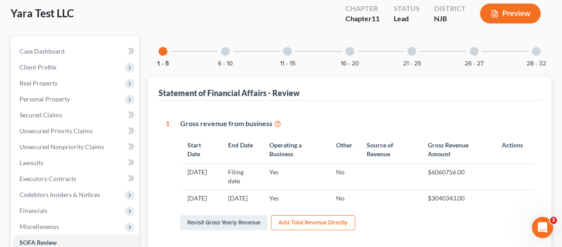
click at [233, 48] on div "6 - 10" at bounding box center [225, 51] width 30 height 30
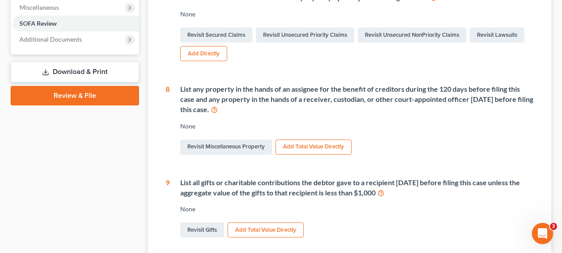
scroll to position [105, 0]
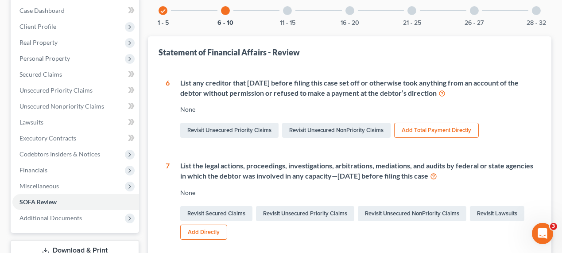
click at [288, 12] on div at bounding box center [287, 10] width 9 height 9
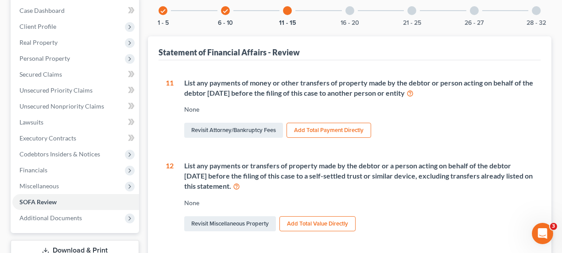
click at [224, 10] on icon "check" at bounding box center [225, 11] width 6 height 6
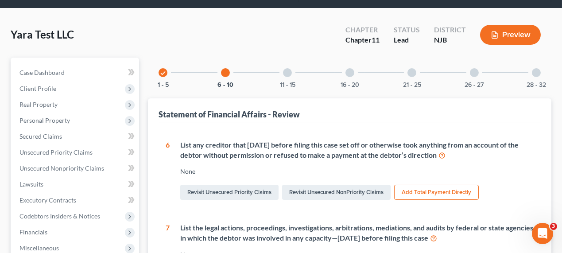
scroll to position [0, 0]
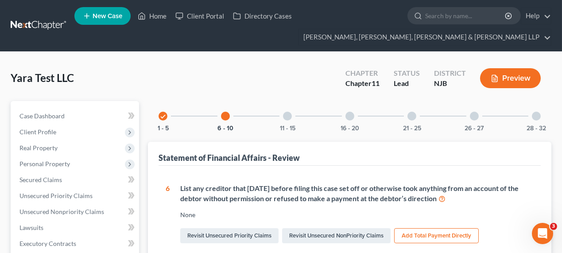
click at [287, 117] on div at bounding box center [287, 116] width 9 height 9
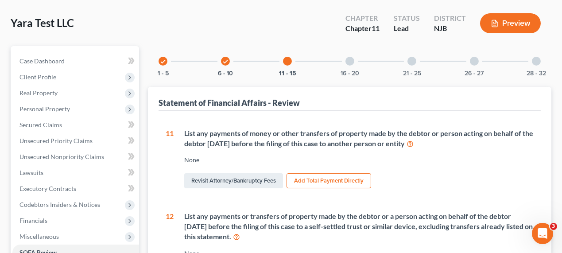
scroll to position [40, 0]
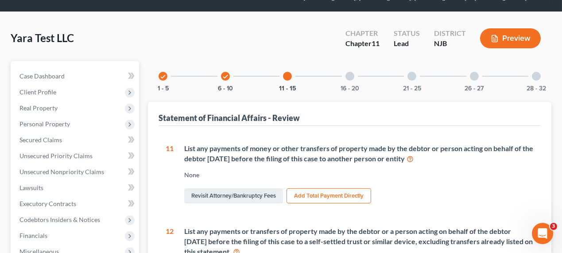
click at [286, 77] on div at bounding box center [287, 76] width 9 height 9
click at [232, 74] on div "check 6 - 10" at bounding box center [225, 76] width 30 height 30
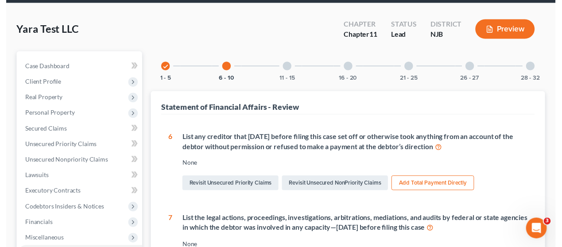
scroll to position [0, 0]
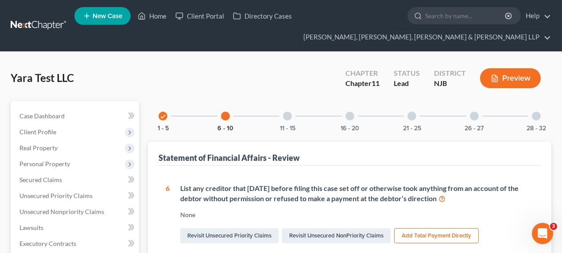
click at [164, 114] on icon "check" at bounding box center [163, 116] width 6 height 6
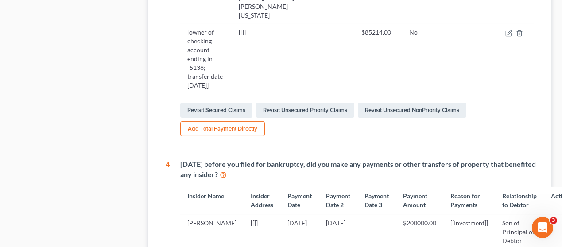
scroll to position [564, 0]
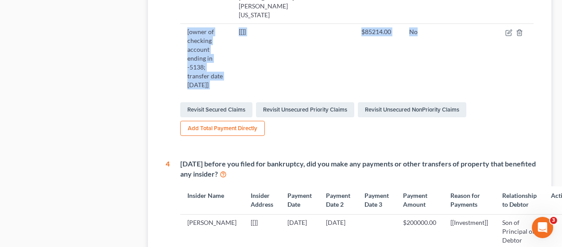
drag, startPoint x: 181, startPoint y: 66, endPoint x: 476, endPoint y: 68, distance: 295.3
click at [476, 68] on tr "[owner of checking account ending in -5138; transfer date [DATE]] [[]] $85214.0…" at bounding box center [356, 58] width 353 height 70
copy tr "[owner of checking account ending in -5138; transfer date [DATE]] [[]] $85214.0…"
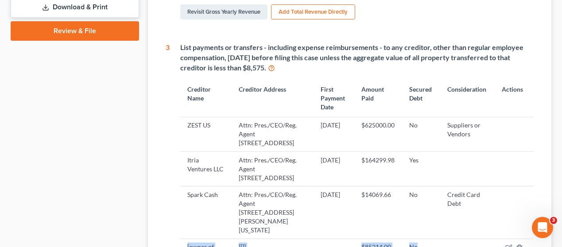
scroll to position [483, 0]
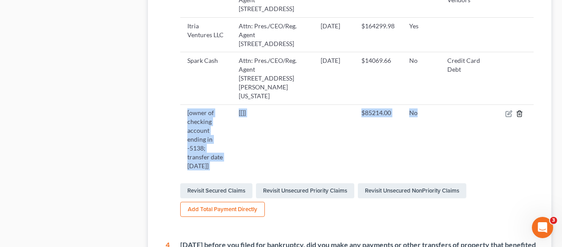
click at [521, 116] on icon "button" at bounding box center [519, 114] width 4 height 6
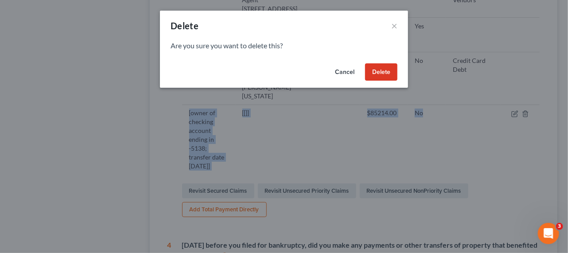
click at [382, 70] on button "Delete" at bounding box center [381, 72] width 32 height 18
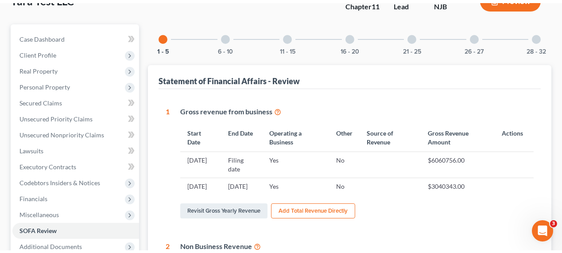
scroll to position [0, 0]
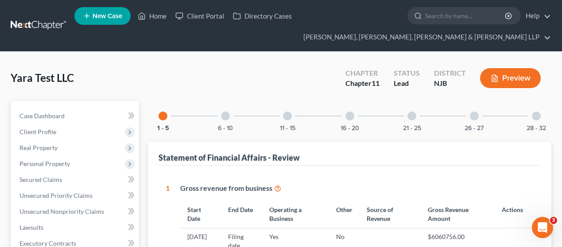
click at [283, 120] on div "11 - 15" at bounding box center [287, 116] width 30 height 30
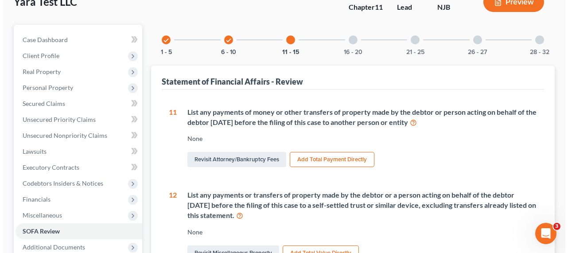
scroll to position [81, 0]
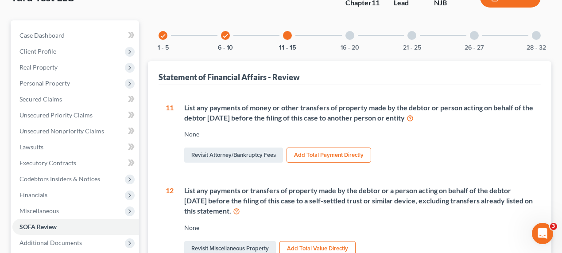
click at [317, 155] on button "Add Total Payment Directly" at bounding box center [328, 154] width 85 height 15
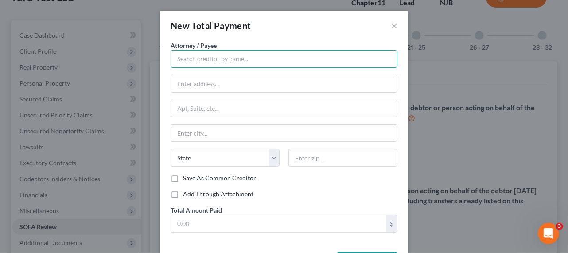
click at [245, 59] on input "text" at bounding box center [283, 59] width 227 height 18
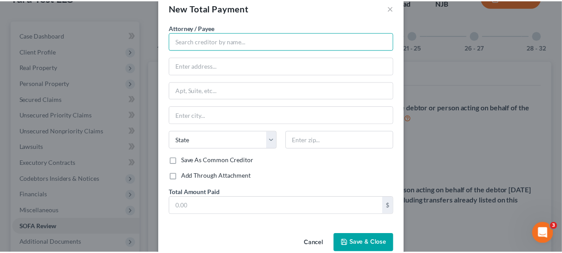
scroll to position [33, 0]
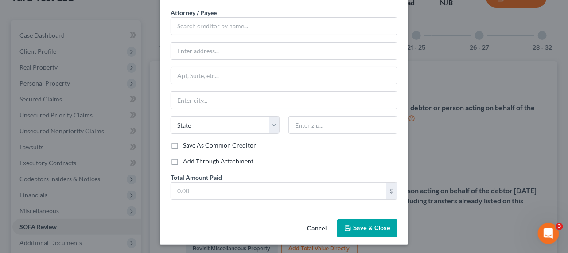
click at [308, 227] on button "Cancel" at bounding box center [317, 229] width 34 height 18
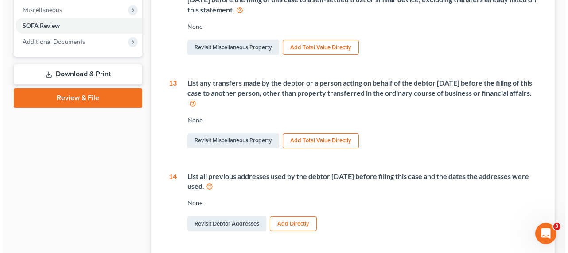
scroll to position [120, 0]
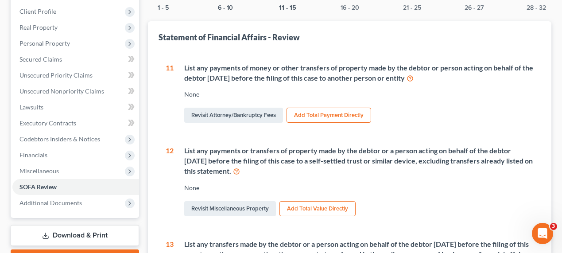
click at [336, 109] on button "Add Total Payment Directly" at bounding box center [328, 115] width 85 height 15
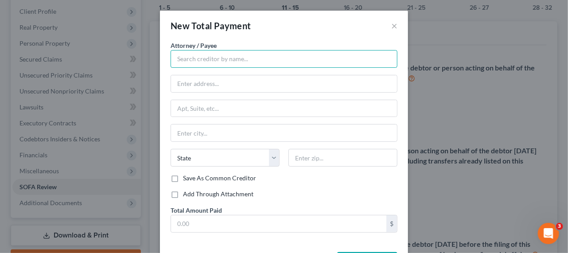
click at [249, 59] on input "text" at bounding box center [283, 59] width 227 height 18
paste input "[owner of checking account ending in -5138; transfer date [DATE]] [[]] $85214.0…"
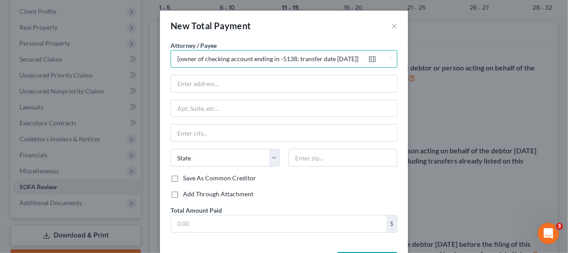
scroll to position [0, 35]
drag, startPoint x: 340, startPoint y: 57, endPoint x: 369, endPoint y: 58, distance: 29.7
click at [369, 58] on input "[owner of checking account ending in -5138; transfer date [DATE]] [[]] $85214.0…" at bounding box center [283, 59] width 227 height 18
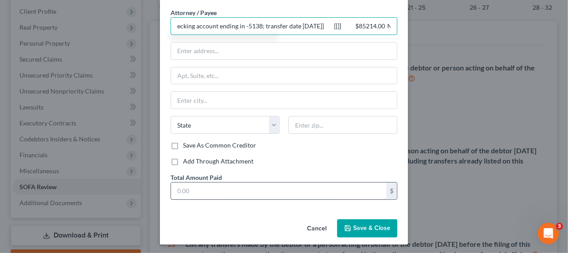
type input "[owner of checking account ending in -5138; transfer date [DATE]] [[]] $85214.0…"
click at [260, 196] on input "text" at bounding box center [278, 190] width 215 height 17
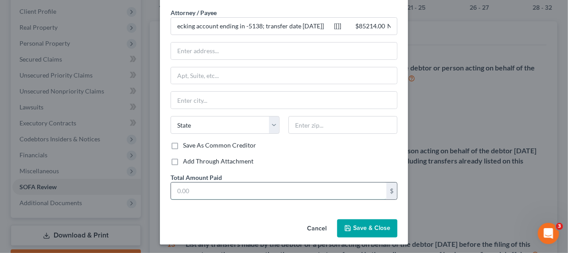
scroll to position [0, 0]
paste input "$85214.00"
type input "$85214.00"
type input "[owner of checking account ending in -5138; transfer date [DATE]] [[]] $85214.0…"
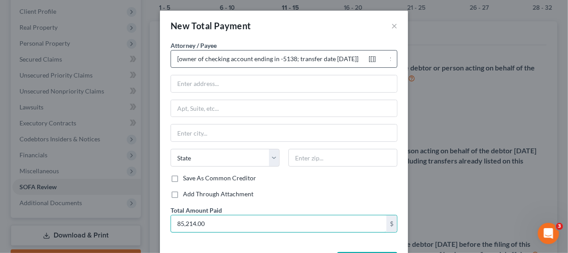
type input "85,214.00"
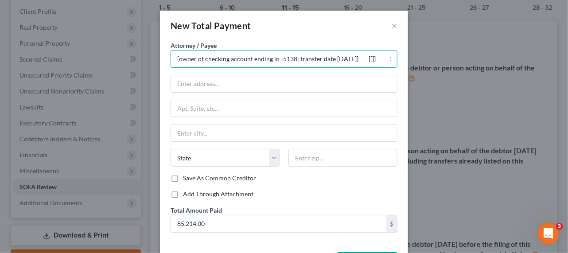
click at [373, 58] on input "[owner of checking account ending in -5138; transfer date [DATE]] [[]] $85214.0…" at bounding box center [283, 59] width 227 height 18
click at [365, 59] on input "[owner of checking account ending in -5138; transfer date [DATE]] [[]] $85214.0…" at bounding box center [283, 59] width 227 height 18
drag, startPoint x: 356, startPoint y: 58, endPoint x: 429, endPoint y: 58, distance: 72.6
click at [429, 58] on div "New Total Payment × Attorney / Payee * [owner of checking account ending in -51…" at bounding box center [284, 126] width 568 height 253
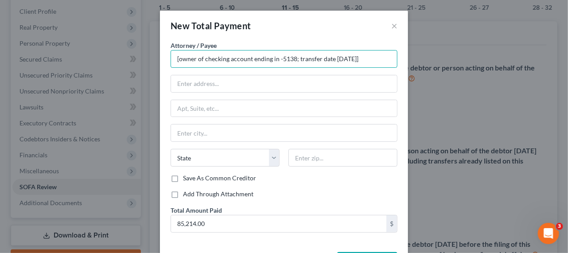
scroll to position [0, 0]
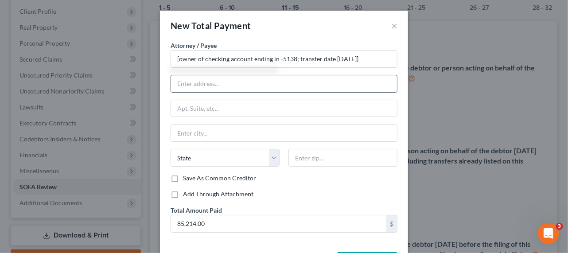
click at [287, 81] on input "text" at bounding box center [284, 83] width 226 height 17
type input "[owner of checking account ending in -5138; transfer date [DATE]]"
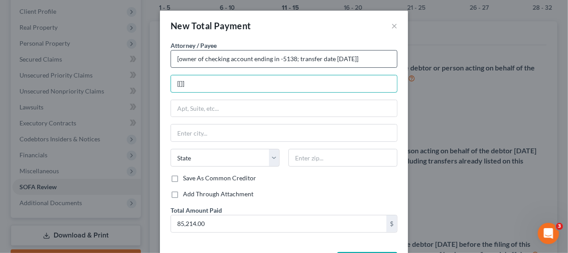
type input "[[]]"
click at [296, 62] on input "[owner of checking account ending in -5138; transfer date [DATE]]" at bounding box center [283, 59] width 227 height 18
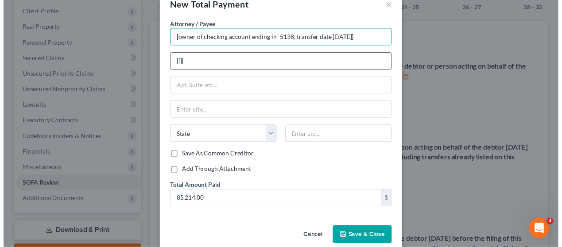
scroll to position [33, 0]
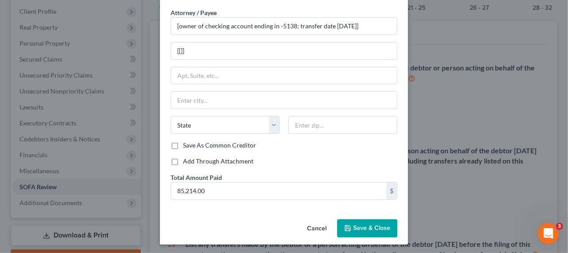
click at [356, 229] on span "Save & Close" at bounding box center [371, 228] width 37 height 8
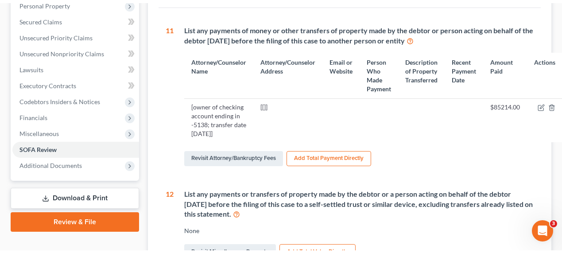
scroll to position [0, 0]
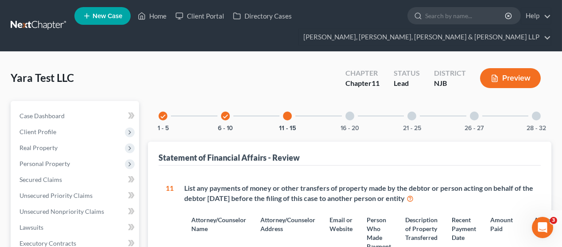
click at [352, 119] on div "16 - 20" at bounding box center [350, 116] width 30 height 30
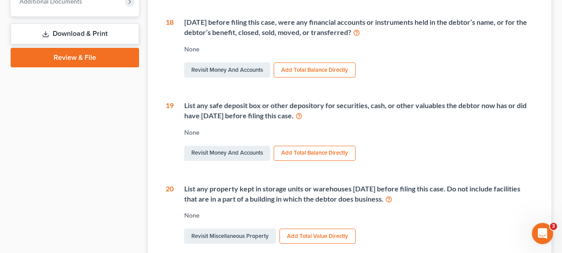
scroll to position [362, 0]
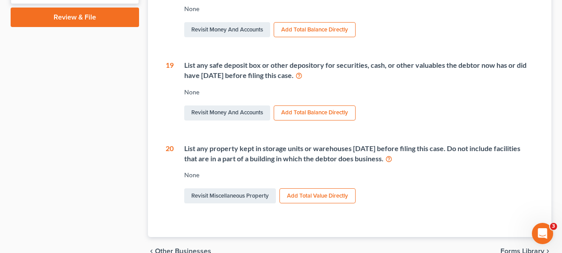
click at [320, 28] on button "Add Total Balance Directly" at bounding box center [315, 29] width 82 height 15
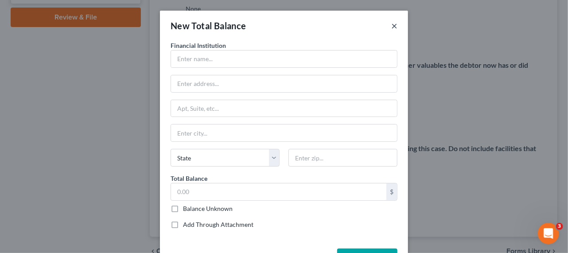
click at [394, 27] on button "×" at bounding box center [394, 25] width 6 height 11
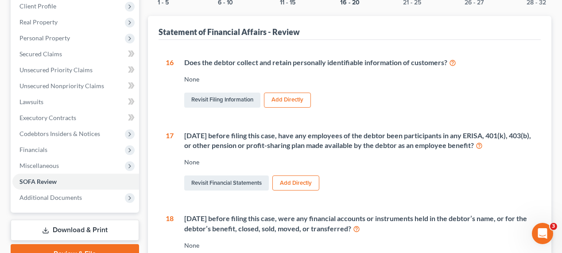
scroll to position [120, 0]
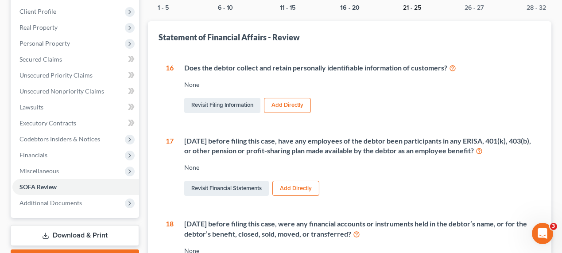
click at [411, 7] on button "21 - 25" at bounding box center [412, 8] width 18 height 6
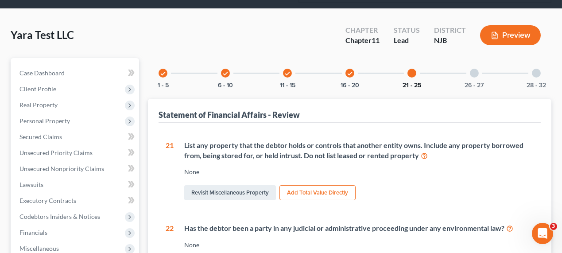
scroll to position [0, 0]
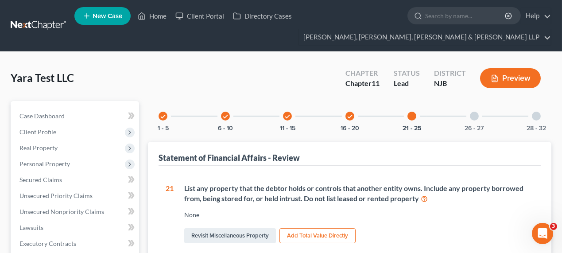
click at [472, 113] on div at bounding box center [474, 116] width 9 height 9
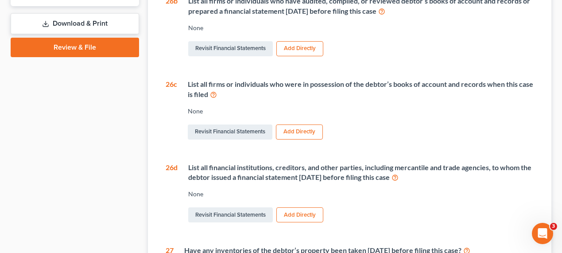
scroll to position [362, 0]
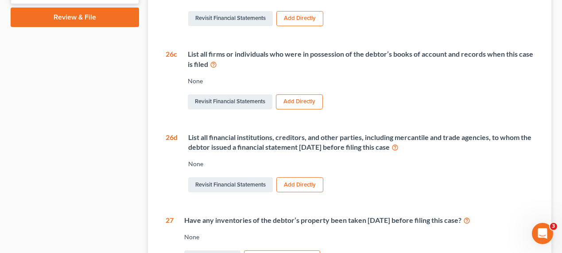
click at [292, 103] on button "Add Directly" at bounding box center [299, 101] width 47 height 15
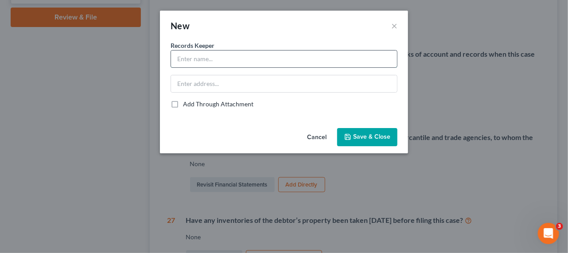
click at [233, 57] on input "text" at bounding box center [284, 58] width 226 height 17
type input "[PERSON_NAME]"
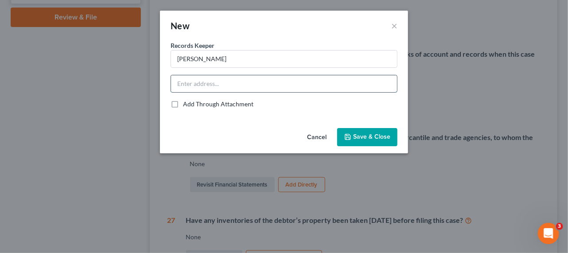
click at [232, 81] on input "text" at bounding box center [284, 83] width 226 height 17
type input "[[]] [bookkeeper on payroll?]"
click at [367, 139] on span "Save & Close" at bounding box center [371, 137] width 37 height 8
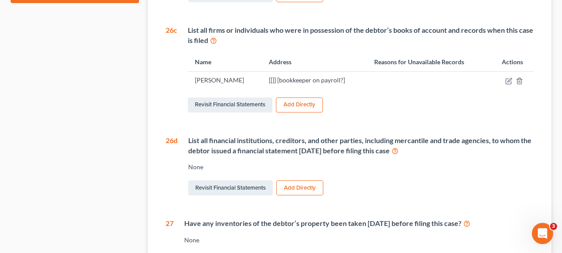
scroll to position [496, 0]
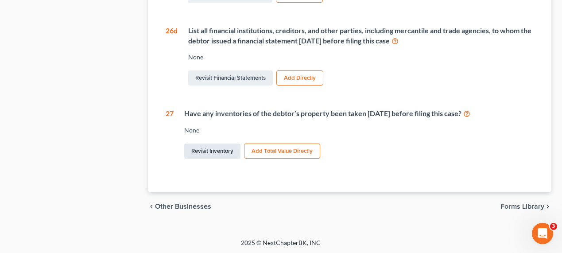
click at [225, 149] on link "Revisit Inventory" at bounding box center [212, 150] width 56 height 15
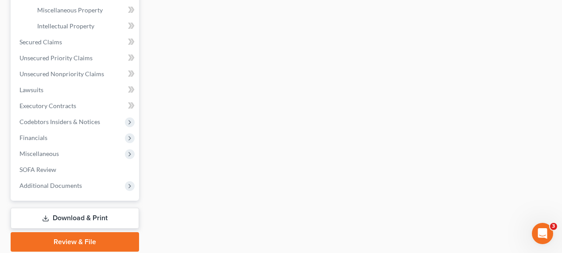
scroll to position [282, 0]
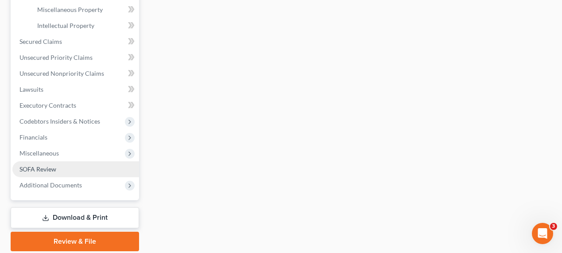
click at [73, 166] on link "SOFA Review" at bounding box center [75, 169] width 127 height 16
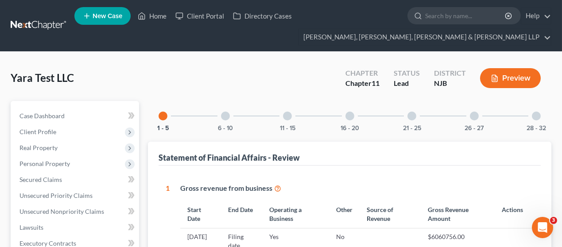
click at [487, 119] on div "26 - 27" at bounding box center [474, 116] width 30 height 30
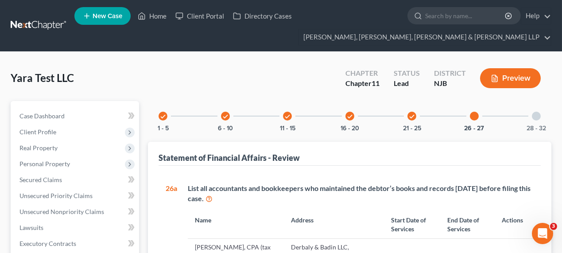
click at [536, 119] on div at bounding box center [536, 116] width 9 height 9
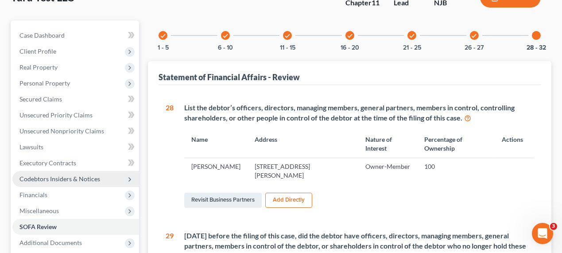
scroll to position [120, 0]
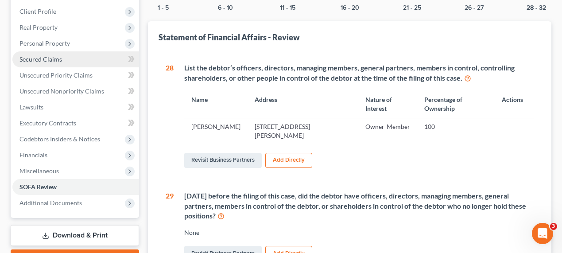
click at [53, 55] on span "Secured Claims" at bounding box center [40, 59] width 43 height 8
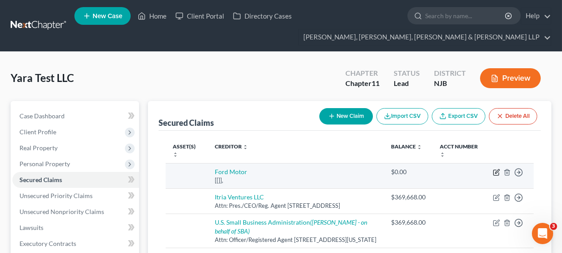
click at [495, 170] on icon "button" at bounding box center [496, 172] width 7 height 7
select select "0"
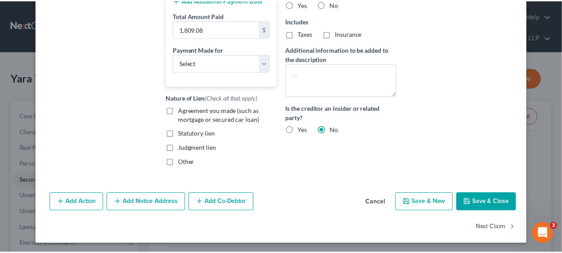
scroll to position [240, 0]
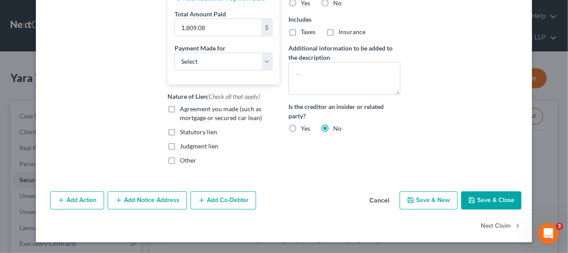
click at [375, 204] on button "Cancel" at bounding box center [379, 201] width 34 height 18
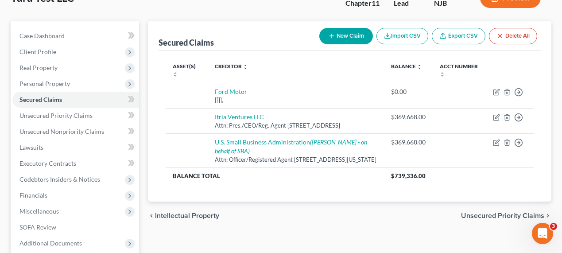
scroll to position [81, 0]
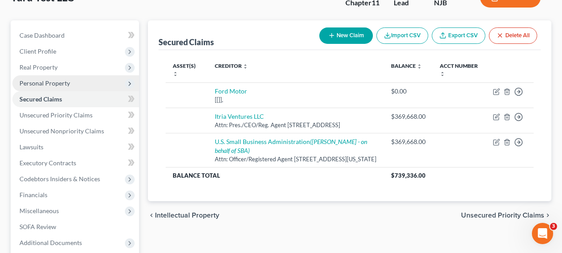
click at [63, 81] on span "Personal Property" at bounding box center [44, 83] width 50 height 8
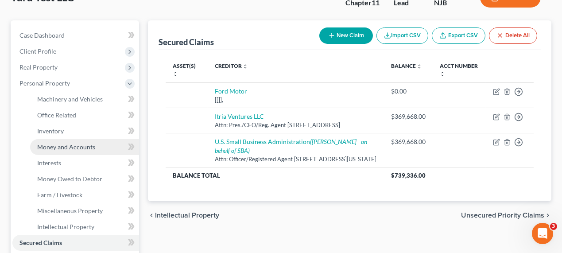
click at [64, 144] on span "Money and Accounts" at bounding box center [66, 147] width 58 height 8
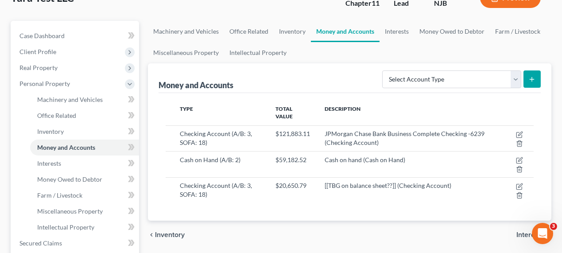
scroll to position [81, 0]
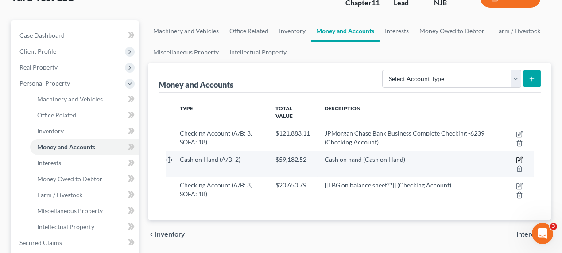
click at [521, 156] on icon "button" at bounding box center [519, 159] width 7 height 7
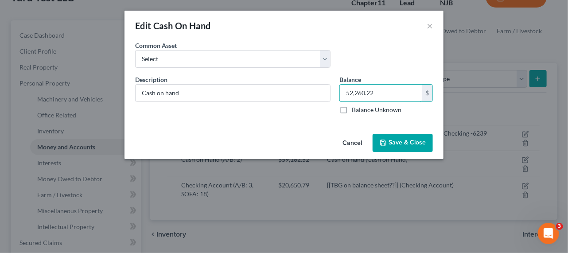
type input "52,260.22"
click at [401, 142] on span "Save & Close" at bounding box center [406, 143] width 37 height 8
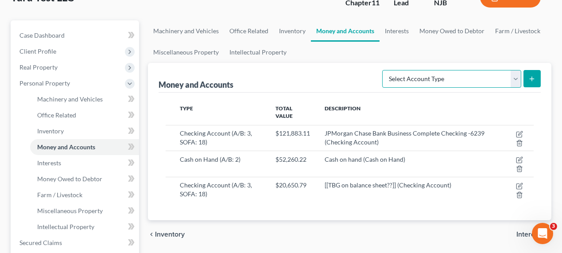
click at [443, 73] on select "Select Account Type Brokerage (A/B: 3, SOFA: 18) Cash on Hand (A/B: 2) Certific…" at bounding box center [451, 79] width 139 height 18
select select "other_cash_equivalents"
click at [383, 70] on select "Select Account Type Brokerage (A/B: 3, SOFA: 18) Cash on Hand (A/B: 2) Certific…" at bounding box center [451, 79] width 139 height 18
click at [532, 77] on line "submit" at bounding box center [532, 79] width 0 height 4
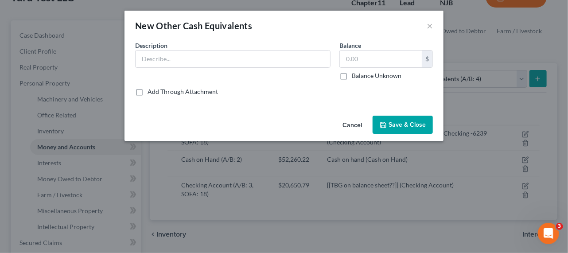
click at [240, 69] on div "Description *" at bounding box center [233, 60] width 204 height 39
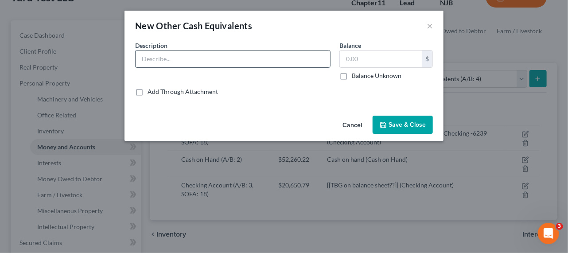
click at [239, 63] on input "text" at bounding box center [232, 58] width 194 height 17
type input "[[undeposited checks]]"
click at [383, 73] on label "Balance Unknown" at bounding box center [377, 75] width 50 height 9
click at [361, 73] on input "Balance Unknown" at bounding box center [358, 74] width 6 height 6
checkbox input "true"
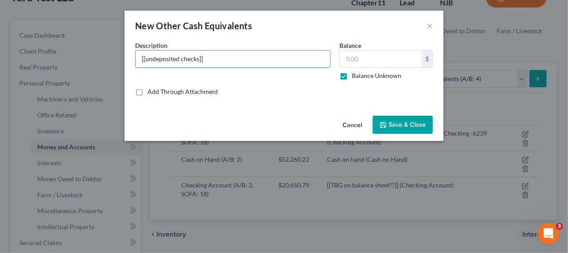
type input "0.00"
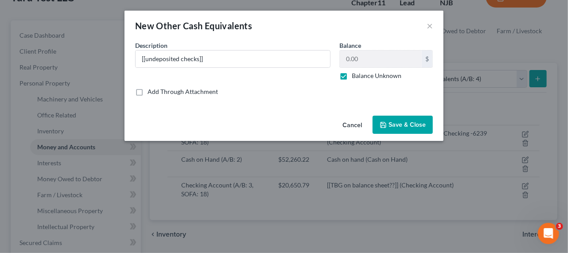
click at [391, 123] on span "Save & Close" at bounding box center [406, 125] width 37 height 8
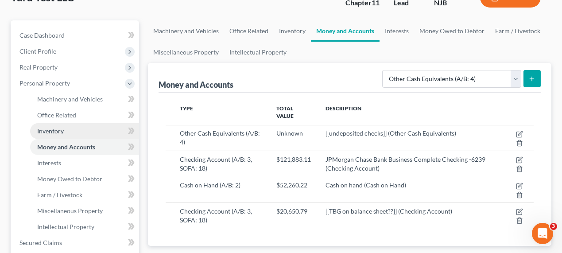
click at [71, 135] on link "Inventory" at bounding box center [84, 131] width 109 height 16
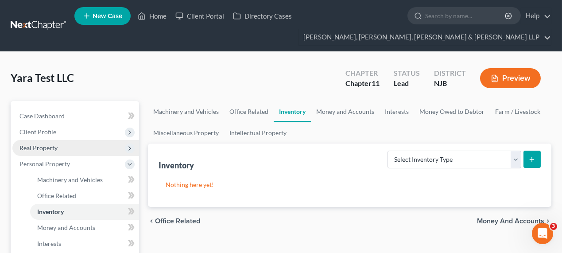
click at [78, 151] on span "Real Property" at bounding box center [75, 148] width 127 height 16
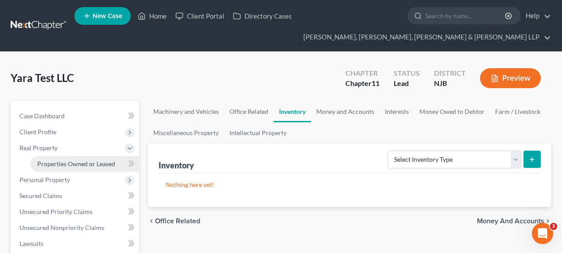
click at [77, 162] on span "Properties Owned or Leased" at bounding box center [76, 164] width 78 height 8
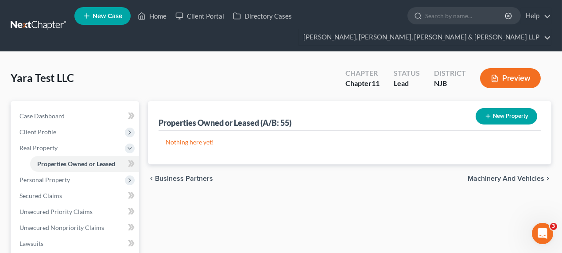
click at [507, 120] on button "New Property" at bounding box center [507, 116] width 62 height 16
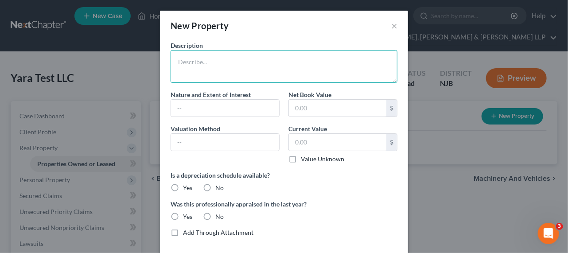
click at [242, 61] on textarea at bounding box center [283, 66] width 227 height 33
type textarea "L"
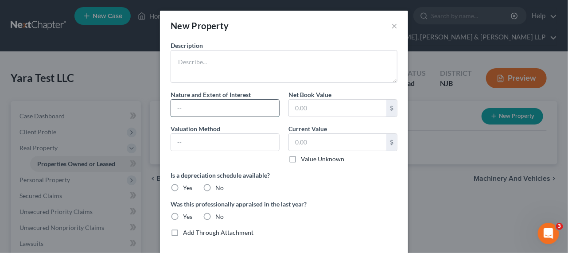
click at [210, 108] on input "text" at bounding box center [225, 108] width 108 height 17
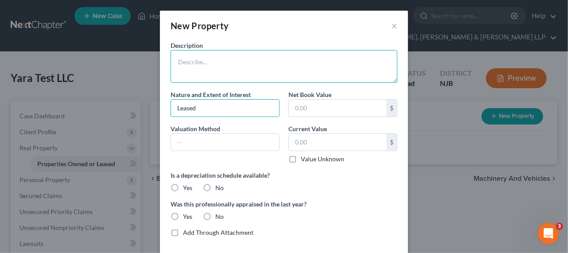
click at [227, 63] on textarea at bounding box center [283, 66] width 227 height 33
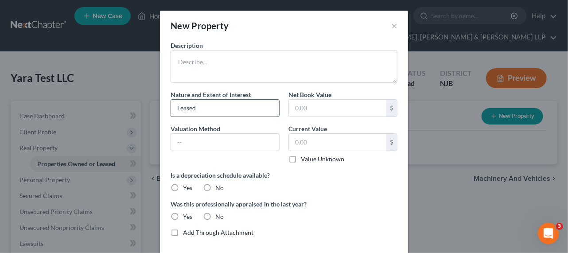
click at [226, 102] on input "Leased" at bounding box center [225, 108] width 108 height 17
paste input "[PERSON_NAME] Drive Ventures LLC"
type input "Leased from [PERSON_NAME] Drive Ventures LLC"
click at [307, 110] on input "text" at bounding box center [337, 108] width 97 height 17
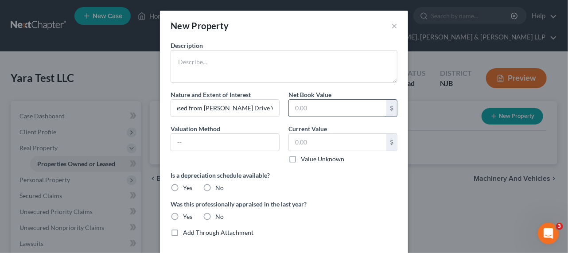
scroll to position [0, 0]
click at [301, 159] on label "Value Unknown" at bounding box center [322, 159] width 43 height 9
click at [304, 159] on input "Value Unknown" at bounding box center [307, 158] width 6 height 6
checkbox input "true"
type input "0.00"
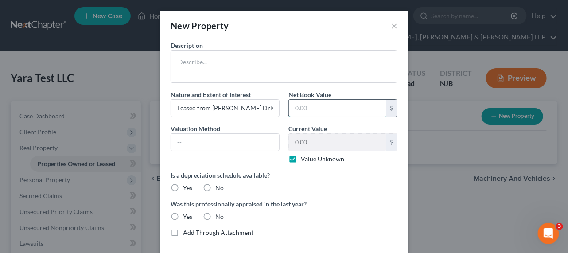
click at [295, 106] on input "text" at bounding box center [337, 108] width 97 height 17
type input "0"
click at [217, 142] on input "text" at bounding box center [225, 142] width 108 height 17
type input "E"
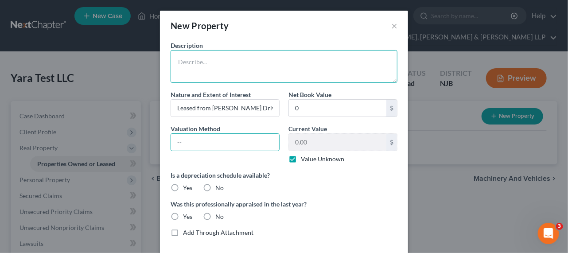
click at [184, 54] on textarea at bounding box center [283, 66] width 227 height 33
type textarea "l"
click at [214, 65] on textarea "Lease of" at bounding box center [283, 66] width 227 height 33
paste textarea "16-[STREET_ADDRESS][PERSON_NAME]"
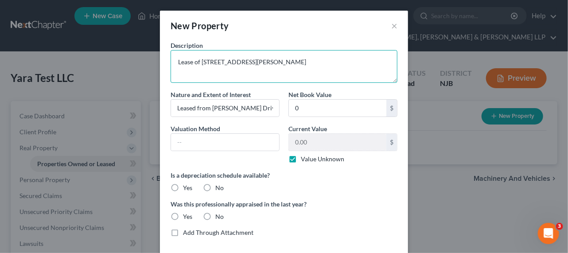
click at [173, 71] on textarea "Lease of [STREET_ADDRESS][PERSON_NAME]" at bounding box center [283, 66] width 227 height 33
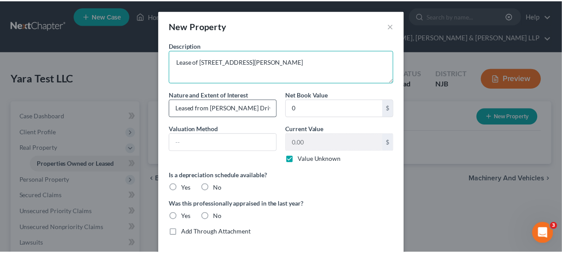
scroll to position [45, 0]
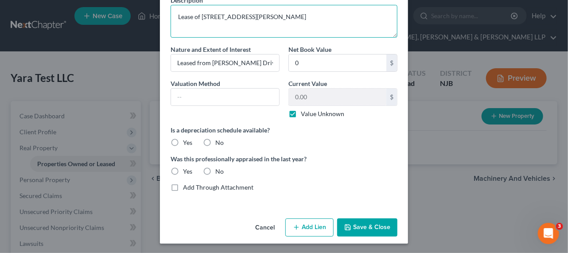
type textarea "Lease of [STREET_ADDRESS][PERSON_NAME]"
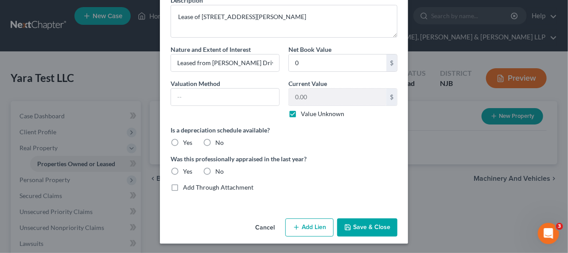
click at [215, 142] on label "No" at bounding box center [219, 142] width 8 height 9
click at [219, 142] on input "No" at bounding box center [222, 141] width 6 height 6
radio input "true"
click at [215, 167] on label "No" at bounding box center [219, 171] width 8 height 9
click at [219, 167] on input "No" at bounding box center [222, 170] width 6 height 6
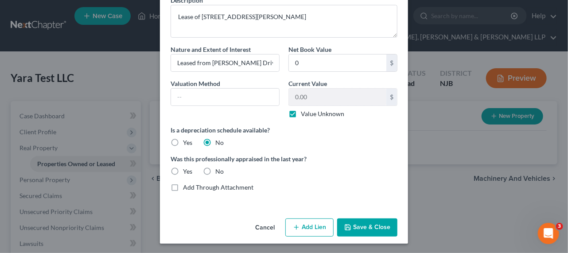
radio input "true"
click at [215, 170] on label "No" at bounding box center [219, 171] width 8 height 9
click at [219, 170] on input "No" at bounding box center [222, 170] width 6 height 6
click at [370, 226] on button "Save & Close" at bounding box center [367, 227] width 60 height 19
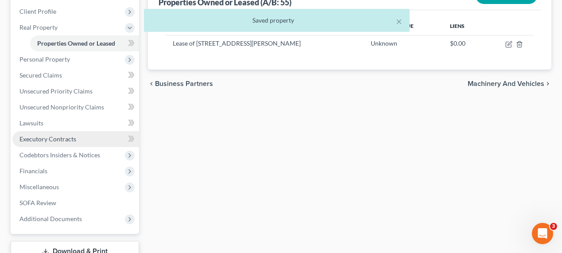
click at [63, 142] on link "Executory Contracts" at bounding box center [75, 139] width 127 height 16
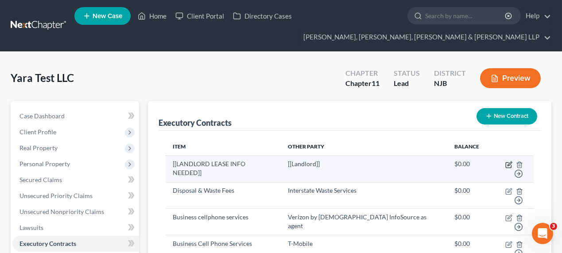
click at [505, 164] on icon "button" at bounding box center [508, 164] width 7 height 7
select select "0"
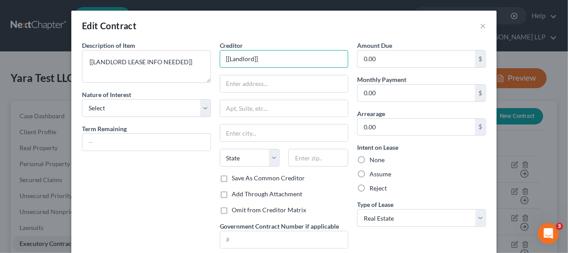
drag, startPoint x: 258, startPoint y: 54, endPoint x: 212, endPoint y: 46, distance: 46.7
click at [215, 46] on div "Creditor * [[Landlord]] State [US_STATE] AK AR AZ CA CO CT DE DC [GEOGRAPHIC_DA…" at bounding box center [284, 148] width 138 height 215
paste input "16-[STREET_ADDRESS][PERSON_NAME]"
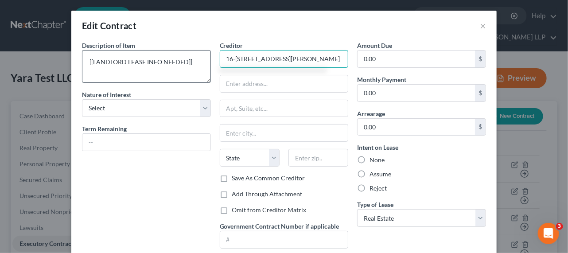
type input "16-[STREET_ADDRESS][PERSON_NAME]"
drag, startPoint x: 203, startPoint y: 62, endPoint x: 68, endPoint y: 54, distance: 135.3
click at [71, 54] on div "Description of non-residential real property * Description of Item * [[LANDLORD…" at bounding box center [283, 156] width 425 height 231
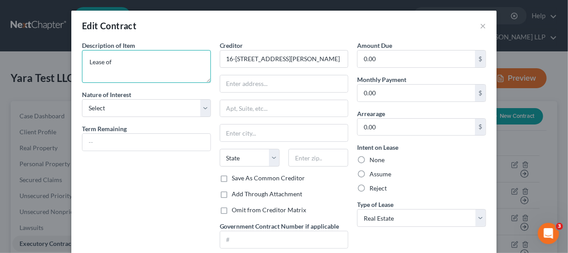
paste textarea "16-[STREET_ADDRESS][PERSON_NAME]"
click at [85, 73] on textarea "Lease of [STREET_ADDRESS][PERSON_NAME]" at bounding box center [146, 66] width 129 height 33
type textarea "Lease of [STREET_ADDRESS][PERSON_NAME]"
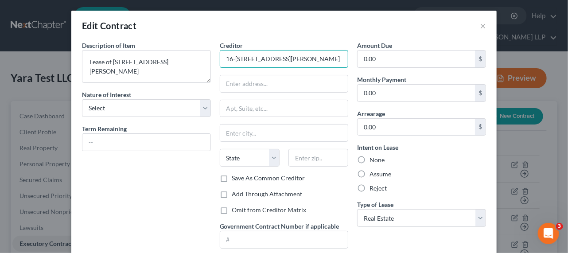
drag, startPoint x: 341, startPoint y: 57, endPoint x: 204, endPoint y: 48, distance: 138.0
click at [204, 48] on div "Description of non-residential real property * Description of Item * Lease of 1…" at bounding box center [283, 148] width 413 height 215
paste input "[PERSON_NAME] Drive Ventures LLC"
click at [281, 58] on input "[PERSON_NAME] Drive Ventures LLC" at bounding box center [284, 59] width 129 height 18
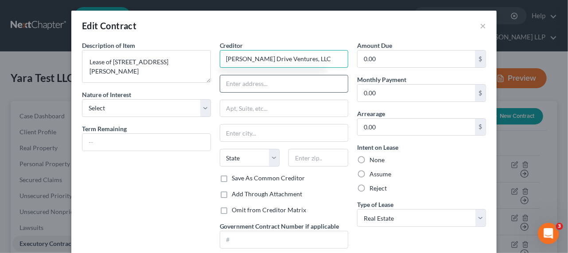
type input "[PERSON_NAME] Drive Ventures, LLC"
click at [266, 89] on input "text" at bounding box center [284, 83] width 128 height 17
type input "Attn: Pres./CEO/Reg. Agent"
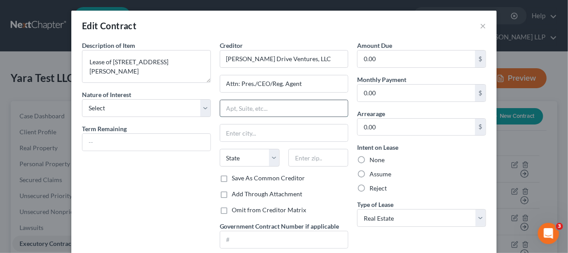
click at [254, 112] on input "text" at bounding box center [284, 108] width 128 height 17
paste input "[STREET_ADDRESS]"
type input "[STREET_ADDRESS]"
click at [265, 124] on input "text" at bounding box center [284, 132] width 128 height 17
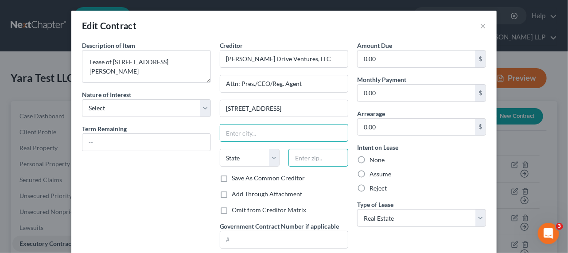
click at [336, 157] on input "text" at bounding box center [318, 158] width 60 height 18
paste input "07407"
type input "07407"
type input "[GEOGRAPHIC_DATA]"
select select "33"
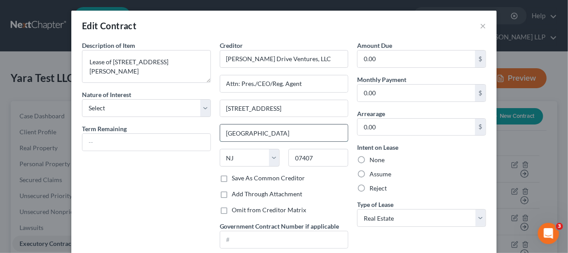
click at [256, 134] on input "[GEOGRAPHIC_DATA]" at bounding box center [284, 132] width 128 height 17
click at [131, 140] on input "text" at bounding box center [146, 142] width 128 height 17
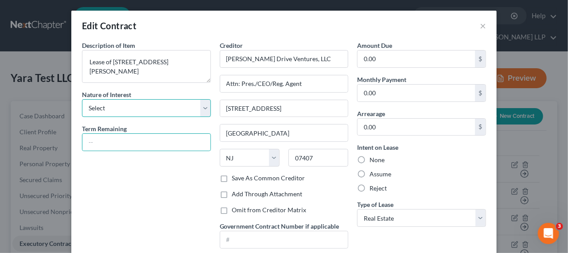
click at [122, 114] on select "Select Purchaser Agent Lessor Lessee" at bounding box center [146, 108] width 129 height 18
select select "3"
click at [82, 99] on select "Select Purchaser Agent Lessor Lessee" at bounding box center [146, 108] width 129 height 18
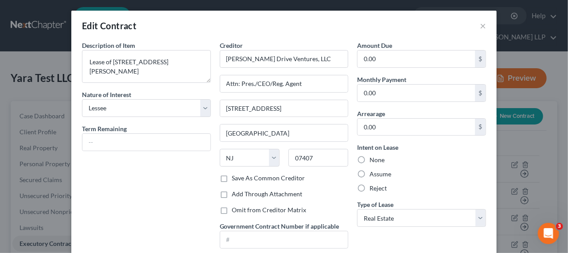
click at [116, 198] on div "Description of non-residential real property * Description of Item * Lease of 1…" at bounding box center [146, 148] width 138 height 215
type input "1,248"
click at [439, 162] on div "None" at bounding box center [421, 159] width 129 height 9
click at [387, 172] on label "Assume" at bounding box center [380, 174] width 22 height 9
click at [379, 172] on input "Assume" at bounding box center [376, 173] width 6 height 6
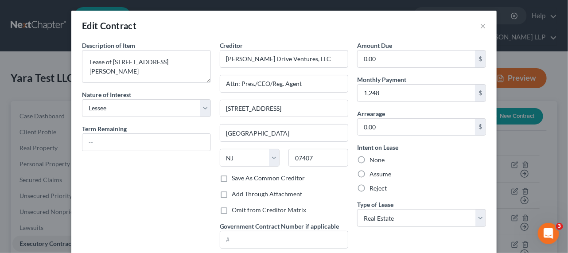
radio input "true"
click at [391, 217] on select "Select Real Estate Car Other" at bounding box center [421, 218] width 129 height 18
click at [187, 201] on div "Description of non-residential real property * Description of Item * Lease of 1…" at bounding box center [146, 148] width 138 height 215
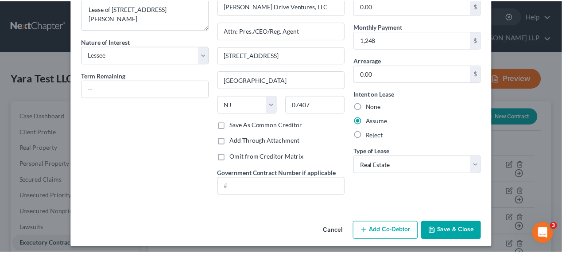
scroll to position [56, 0]
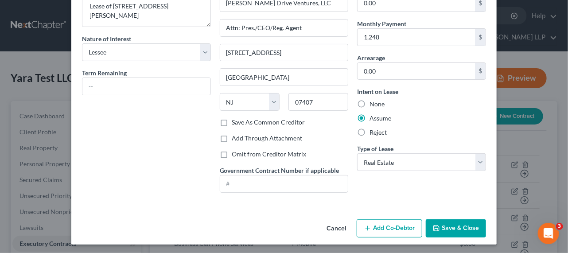
click at [447, 227] on button "Save & Close" at bounding box center [455, 228] width 60 height 19
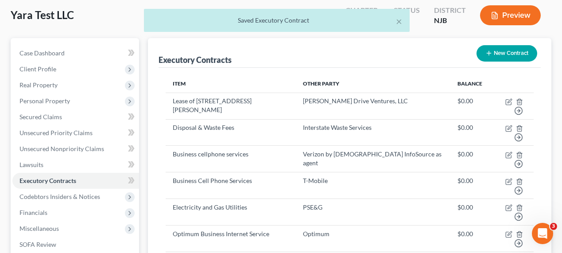
scroll to position [81, 0]
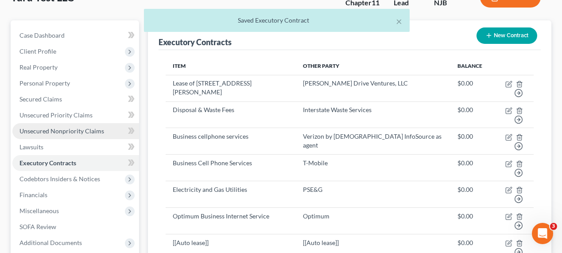
click at [65, 127] on span "Unsecured Nonpriority Claims" at bounding box center [61, 131] width 85 height 8
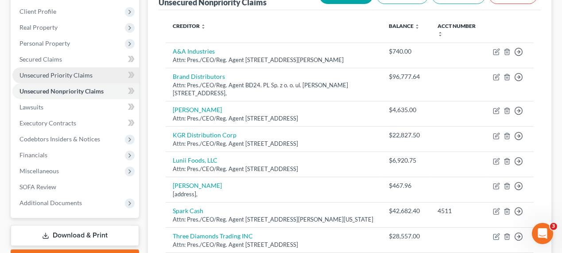
click at [73, 75] on span "Unsecured Priority Claims" at bounding box center [55, 75] width 73 height 8
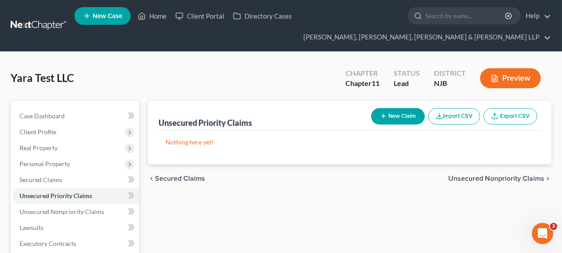
click at [297, 86] on div "Yara Test LLC Upgraded Chapter Chapter 11 Status Lead District [GEOGRAPHIC_DATA…" at bounding box center [281, 81] width 541 height 39
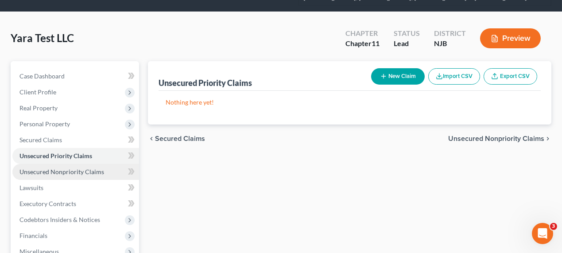
click at [99, 176] on link "Unsecured Nonpriority Claims" at bounding box center [75, 172] width 127 height 16
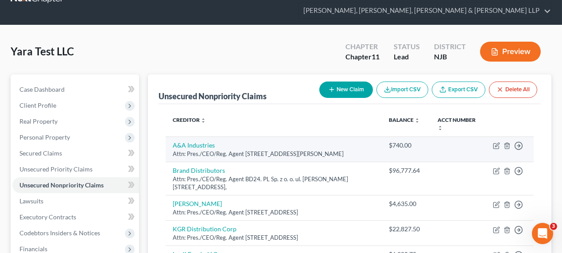
scroll to position [40, 0]
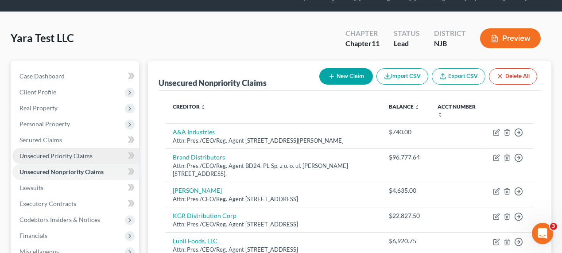
click at [84, 154] on span "Unsecured Priority Claims" at bounding box center [55, 156] width 73 height 8
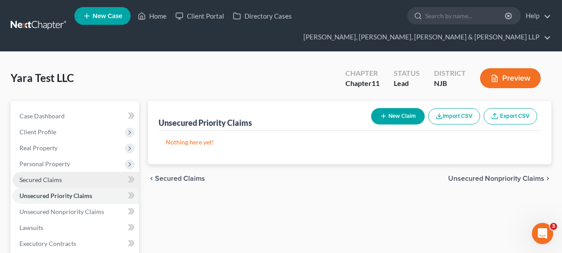
click at [52, 173] on link "Secured Claims" at bounding box center [75, 180] width 127 height 16
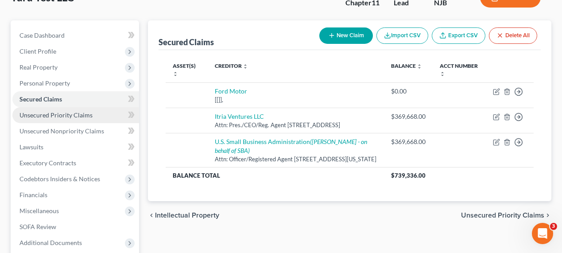
scroll to position [120, 0]
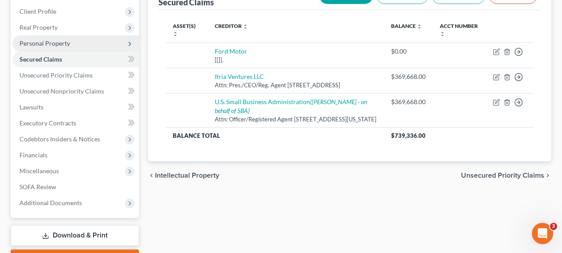
click at [54, 40] on span "Personal Property" at bounding box center [44, 43] width 50 height 8
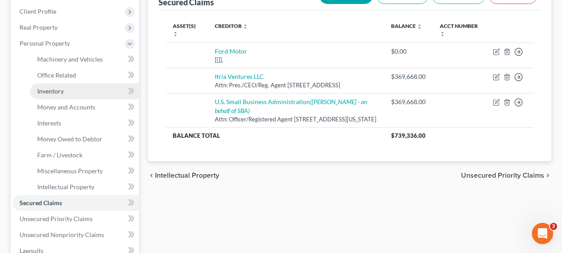
click at [60, 87] on span "Inventory" at bounding box center [50, 91] width 27 height 8
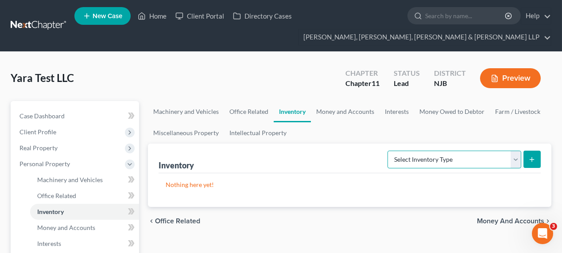
click at [430, 164] on select "Select Inventory Type Finished Goods (A/B: 21) Other Inventory or Supplies (A/B…" at bounding box center [454, 160] width 134 height 18
select select "finished_goods"
click at [388, 151] on select "Select Inventory Type Finished Goods (A/B: 21) Other Inventory or Supplies (A/B…" at bounding box center [454, 160] width 134 height 18
click at [528, 158] on button "submit" at bounding box center [531, 159] width 17 height 17
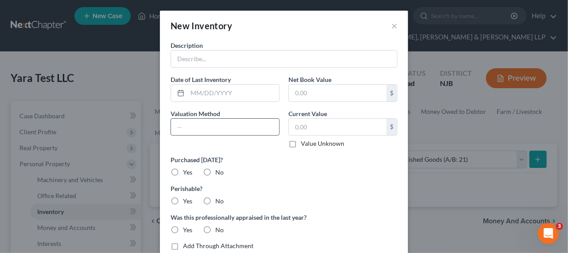
click at [208, 122] on input "text" at bounding box center [225, 127] width 108 height 17
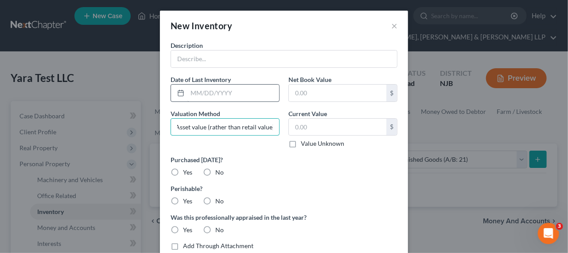
type input "Asset value (rather than retail value)"
click at [194, 95] on input "text" at bounding box center [233, 93] width 92 height 17
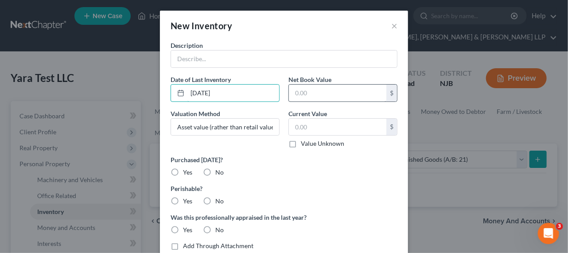
type input "[DATE]"
click at [313, 96] on input "text" at bounding box center [337, 93] width 97 height 17
drag, startPoint x: 339, startPoint y: 96, endPoint x: 284, endPoint y: 90, distance: 55.2
click at [284, 90] on div "Net Book Value 350,548.34 $" at bounding box center [343, 88] width 118 height 27
type input "350,548.34"
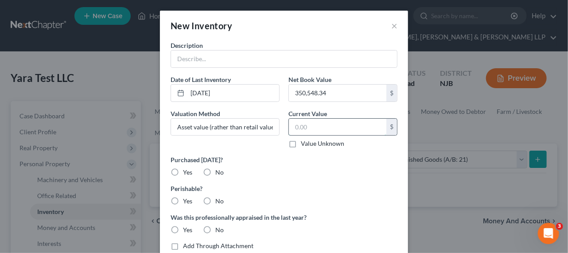
click at [300, 121] on input "text" at bounding box center [337, 127] width 97 height 17
paste input "350,548.34"
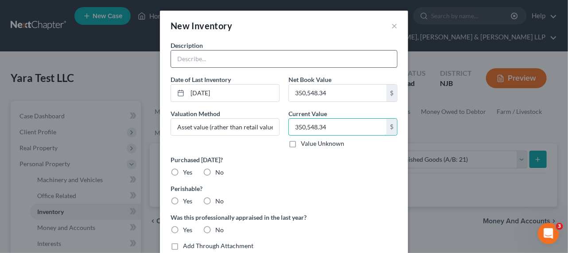
type input "350,548.34"
click at [196, 56] on input "text" at bounding box center [284, 58] width 226 height 17
type input "Candy inventory"
click at [183, 199] on label "Yes" at bounding box center [187, 201] width 9 height 9
click at [186, 199] on input "Yes" at bounding box center [189, 200] width 6 height 6
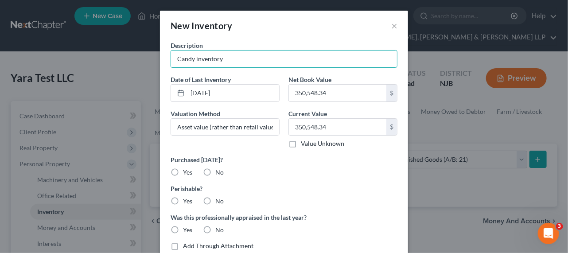
radio input "true"
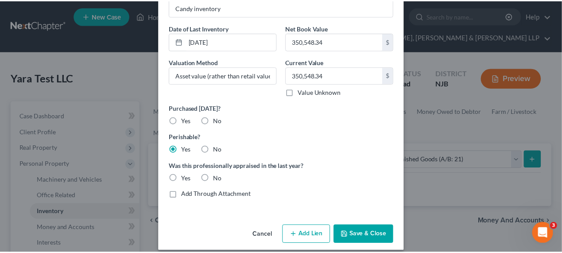
scroll to position [59, 0]
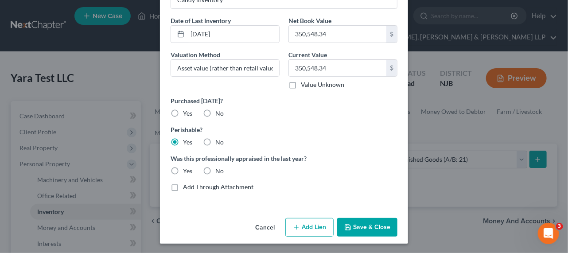
click at [356, 229] on button "Save & Close" at bounding box center [367, 227] width 60 height 19
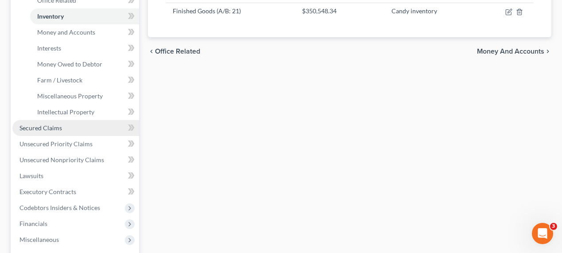
scroll to position [312, 0]
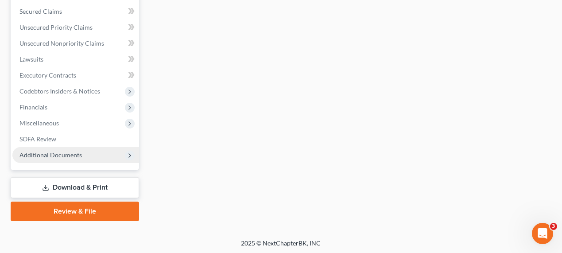
click at [60, 152] on span "Additional Documents" at bounding box center [50, 155] width 62 height 8
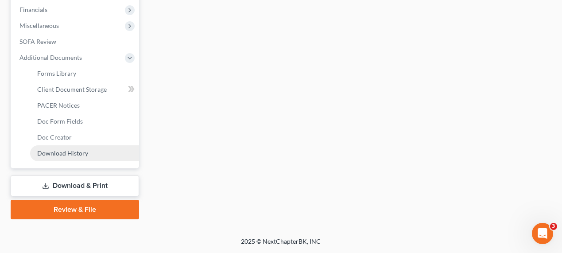
scroll to position [264, 0]
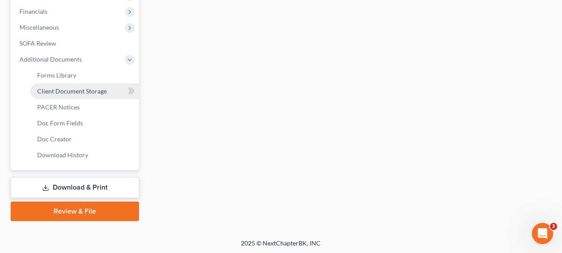
click at [75, 89] on span "Client Document Storage" at bounding box center [72, 91] width 70 height 8
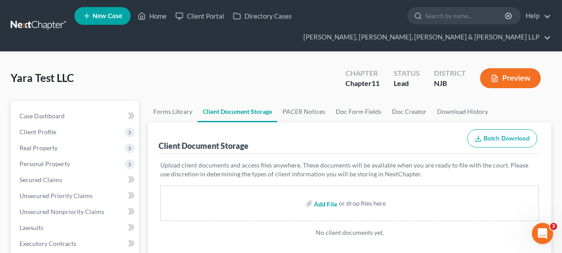
click at [333, 205] on input "file" at bounding box center [324, 203] width 21 height 16
type input "C:\fakepath\Inventory Valuation Summary.pdf"
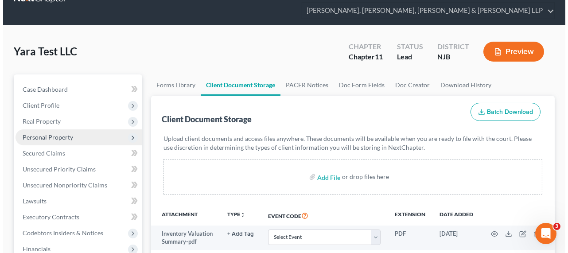
scroll to position [40, 0]
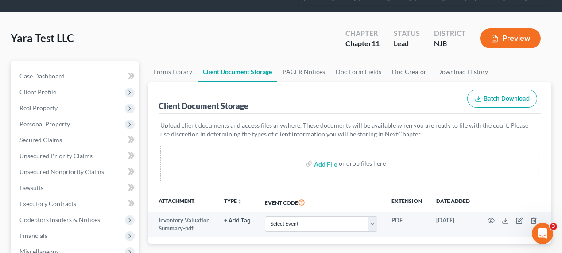
click at [528, 35] on button "Preview" at bounding box center [510, 38] width 61 height 20
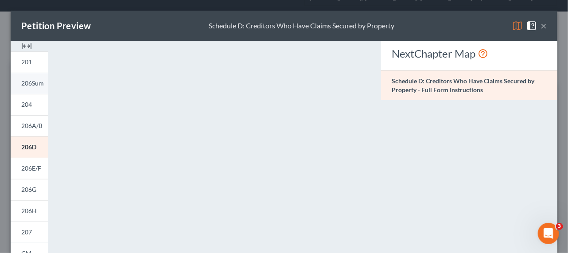
click at [42, 88] on link "206Sum" at bounding box center [30, 83] width 38 height 21
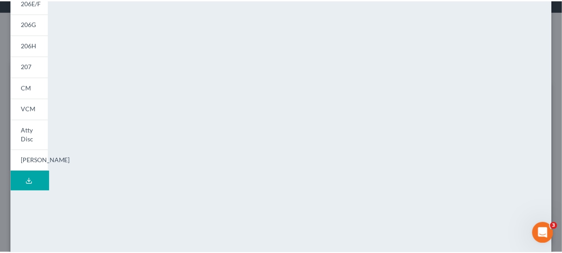
scroll to position [0, 0]
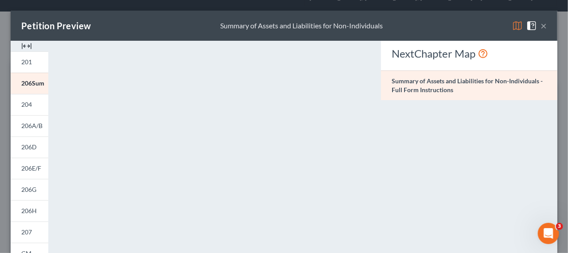
click at [540, 27] on button "×" at bounding box center [543, 25] width 6 height 11
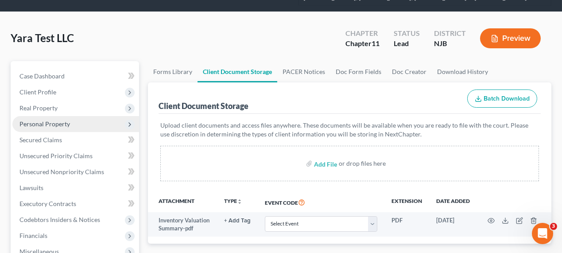
click at [66, 120] on span "Personal Property" at bounding box center [44, 124] width 50 height 8
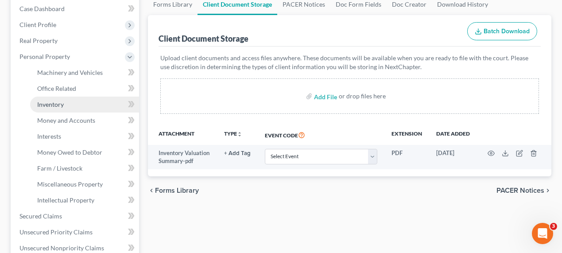
scroll to position [120, 0]
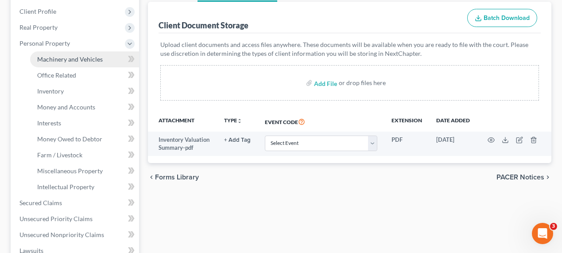
click at [79, 60] on span "Machinery and Vehicles" at bounding box center [70, 59] width 66 height 8
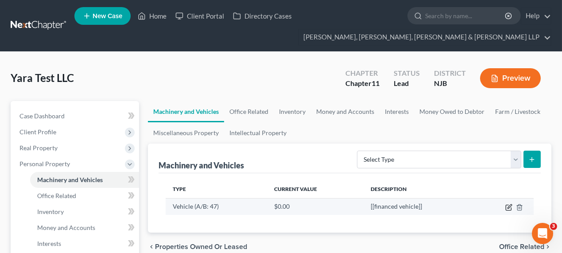
click at [507, 207] on icon "button" at bounding box center [508, 207] width 7 height 7
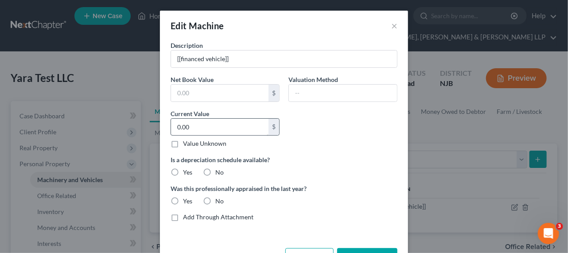
scroll to position [30, 0]
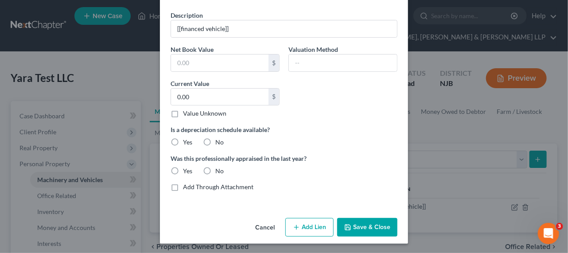
click at [301, 224] on button "Add Lien" at bounding box center [309, 227] width 48 height 19
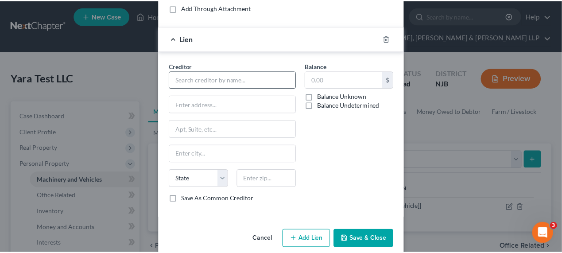
scroll to position [219, 0]
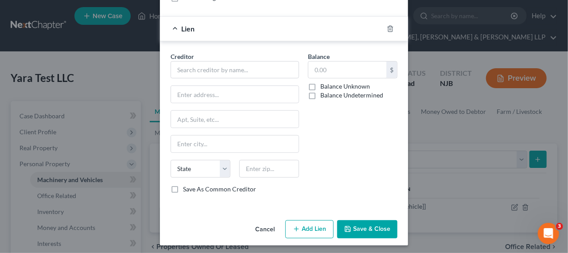
click at [257, 228] on button "Cancel" at bounding box center [265, 230] width 34 height 18
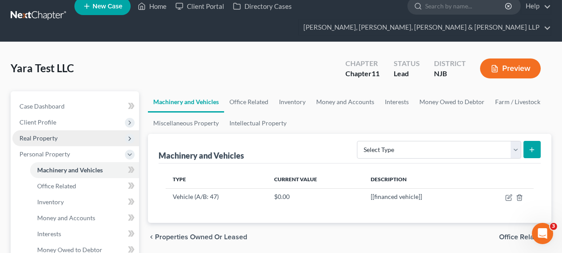
scroll to position [81, 0]
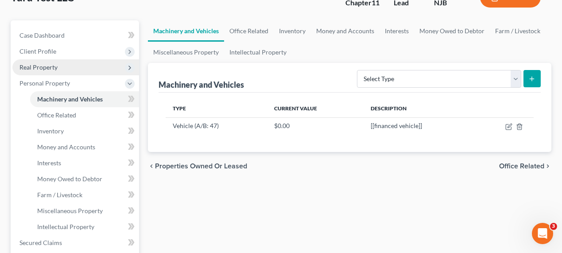
click at [84, 69] on span "Real Property" at bounding box center [75, 67] width 127 height 16
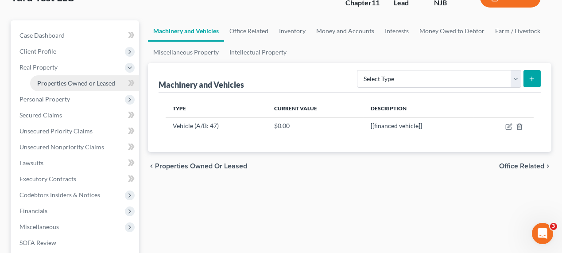
click at [80, 87] on link "Properties Owned or Leased" at bounding box center [84, 83] width 109 height 16
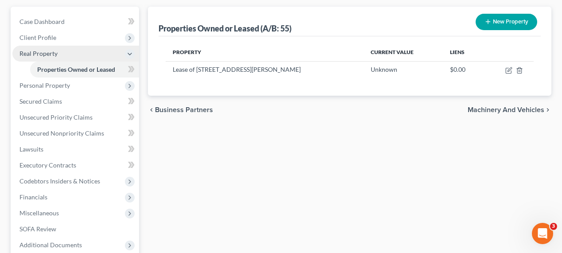
scroll to position [185, 0]
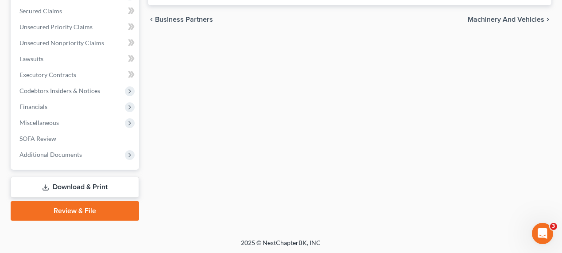
click at [76, 185] on link "Download & Print" at bounding box center [75, 187] width 128 height 21
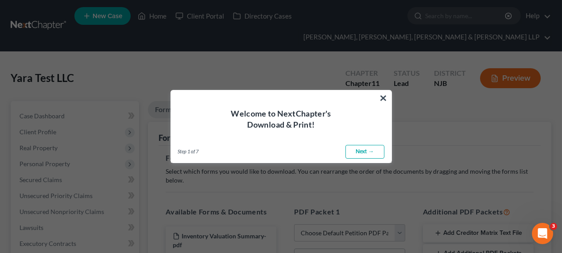
click at [359, 150] on link "Next →" at bounding box center [364, 152] width 39 height 14
select select "0"
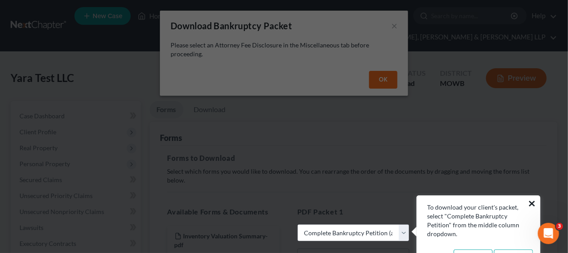
click at [534, 201] on button "×" at bounding box center [532, 203] width 8 height 14
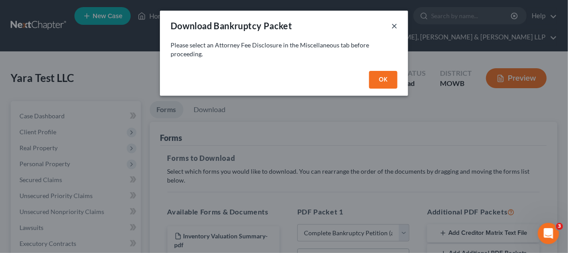
click at [396, 27] on button "×" at bounding box center [394, 25] width 6 height 11
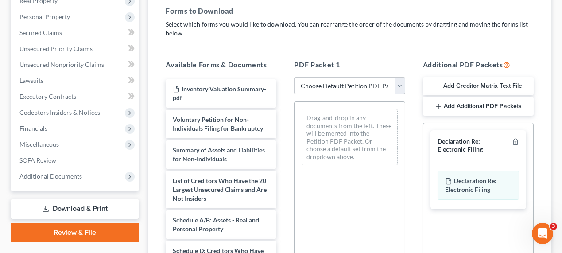
scroll to position [161, 0]
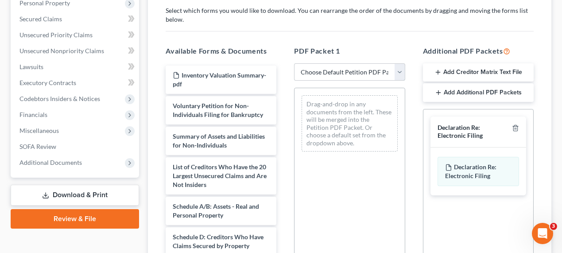
click at [323, 73] on select "Choose Default Petition PDF Packet Complete Bankruptcy Petition (all forms and …" at bounding box center [349, 72] width 111 height 18
select select "0"
click at [297, 63] on select "Choose Default Petition PDF Packet Complete Bankruptcy Petition (all forms and …" at bounding box center [349, 72] width 111 height 18
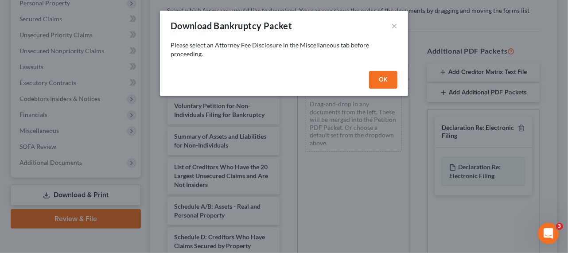
click at [375, 72] on button "OK" at bounding box center [383, 80] width 28 height 18
select select
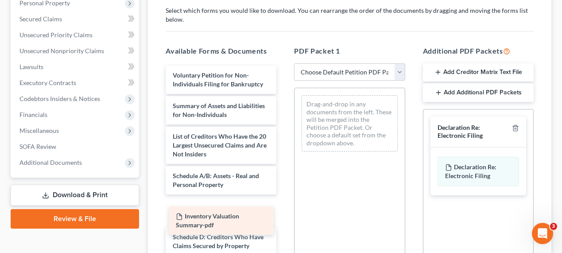
drag, startPoint x: 217, startPoint y: 78, endPoint x: 220, endPoint y: 220, distance: 142.2
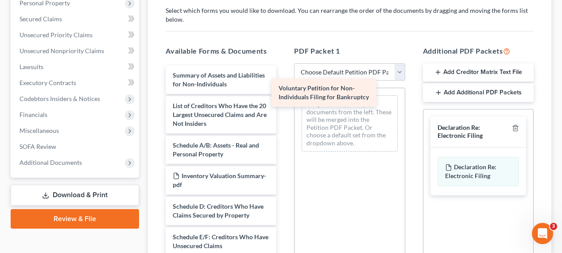
drag, startPoint x: 213, startPoint y: 78, endPoint x: 326, endPoint y: 93, distance: 114.8
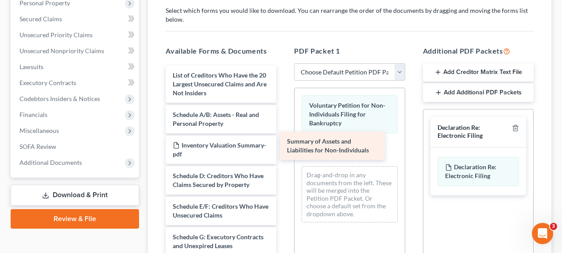
drag, startPoint x: 228, startPoint y: 78, endPoint x: 342, endPoint y: 145, distance: 132.4
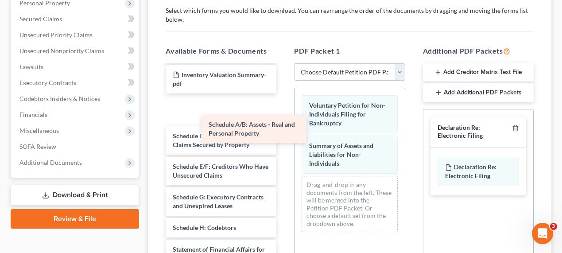
scroll to position [10, 0]
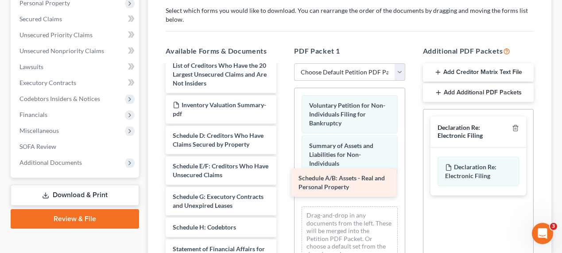
drag, startPoint x: 217, startPoint y: 80, endPoint x: 342, endPoint y: 184, distance: 163.2
click at [283, 184] on div "Schedule A/B: Assets - Real and Personal Property List of Creditors Who Have th…" at bounding box center [221, 234] width 125 height 356
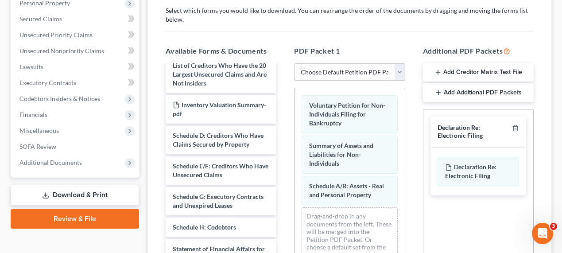
scroll to position [201, 0]
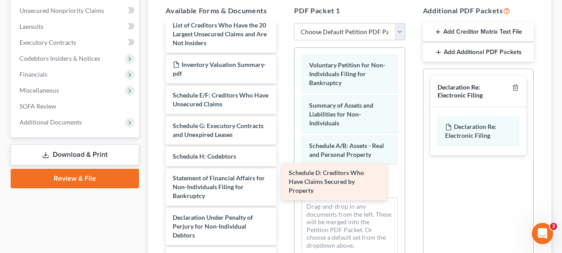
drag, startPoint x: 203, startPoint y: 105, endPoint x: 334, endPoint y: 186, distance: 154.1
click at [283, 185] on div "Schedule D: Creditors Who Have Claims Secured by Property List of Creditors Who…" at bounding box center [221, 177] width 125 height 325
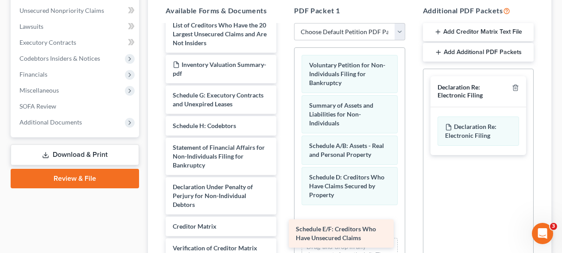
drag, startPoint x: 236, startPoint y: 103, endPoint x: 366, endPoint y: 228, distance: 179.7
click at [283, 229] on div "Schedule E/F: Creditors Who Have Unsecured Claims List of Creditors Who Have th…" at bounding box center [221, 162] width 125 height 294
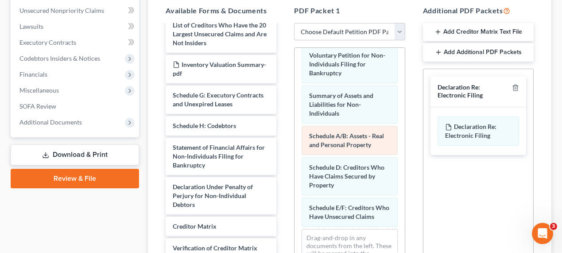
scroll to position [18, 0]
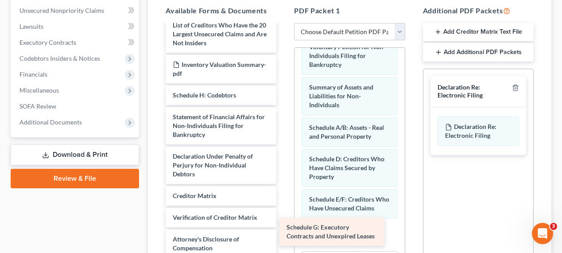
drag, startPoint x: 233, startPoint y: 95, endPoint x: 358, endPoint y: 227, distance: 181.7
click at [283, 227] on div "Schedule G: Executory Contracts and Unexpired Leases List of Creditors Who Have…" at bounding box center [221, 147] width 125 height 264
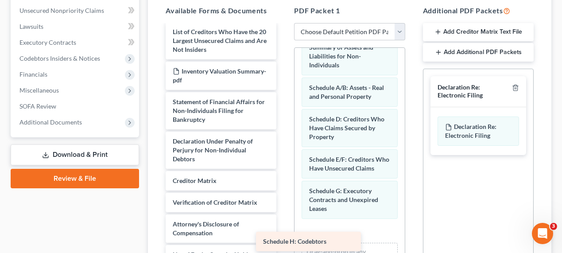
scroll to position [3, 0]
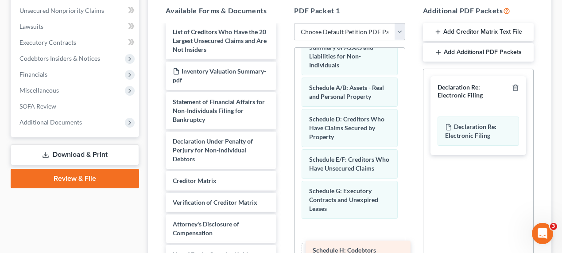
drag, startPoint x: 213, startPoint y: 90, endPoint x: 348, endPoint y: 235, distance: 197.7
click at [283, 237] on div "Schedule H: Codebtors List of Creditors Who Have the 20 Largest Unsecured Claim…" at bounding box center [221, 143] width 125 height 242
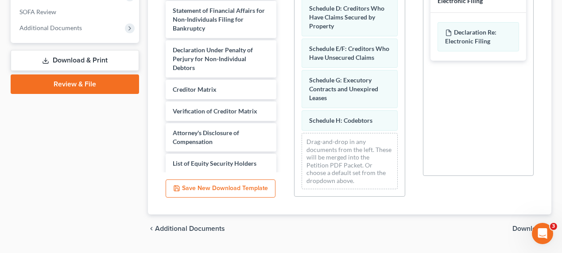
scroll to position [277, 0]
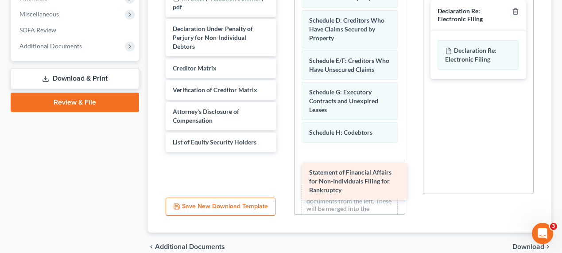
drag, startPoint x: 197, startPoint y: 39, endPoint x: 328, endPoint y: 177, distance: 190.1
click at [283, 152] on div "Statement of Financial Affairs for Non-Individuals Filing for Bankruptcy List o…" at bounding box center [221, 50] width 125 height 203
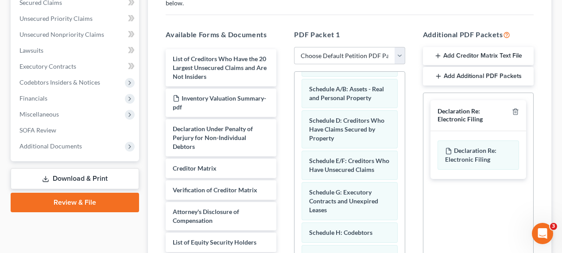
scroll to position [76, 0]
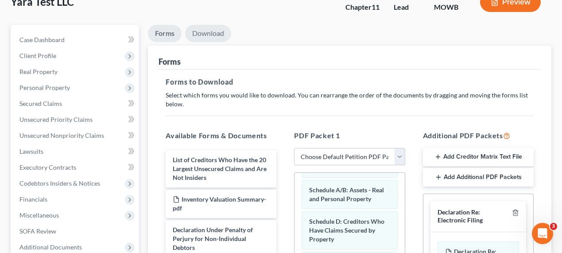
click at [197, 30] on link "Download" at bounding box center [208, 33] width 46 height 17
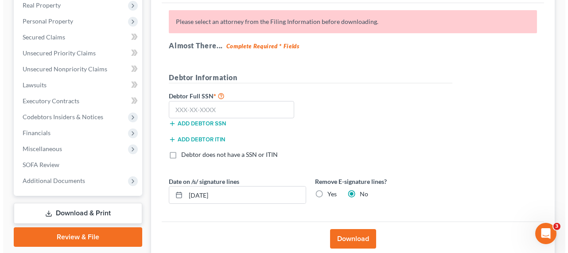
scroll to position [156, 0]
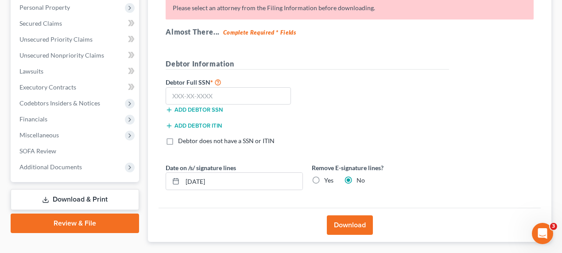
click at [340, 225] on button "Download" at bounding box center [350, 224] width 46 height 19
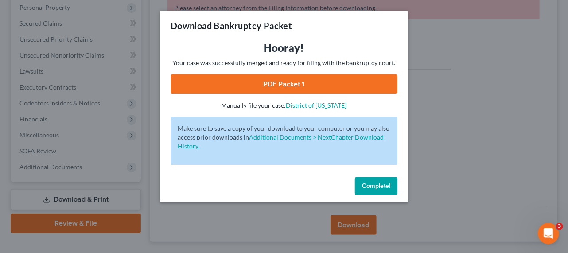
click at [331, 78] on link "PDF Packet 1" at bounding box center [283, 83] width 227 height 19
